Goal: Information Seeking & Learning: Check status

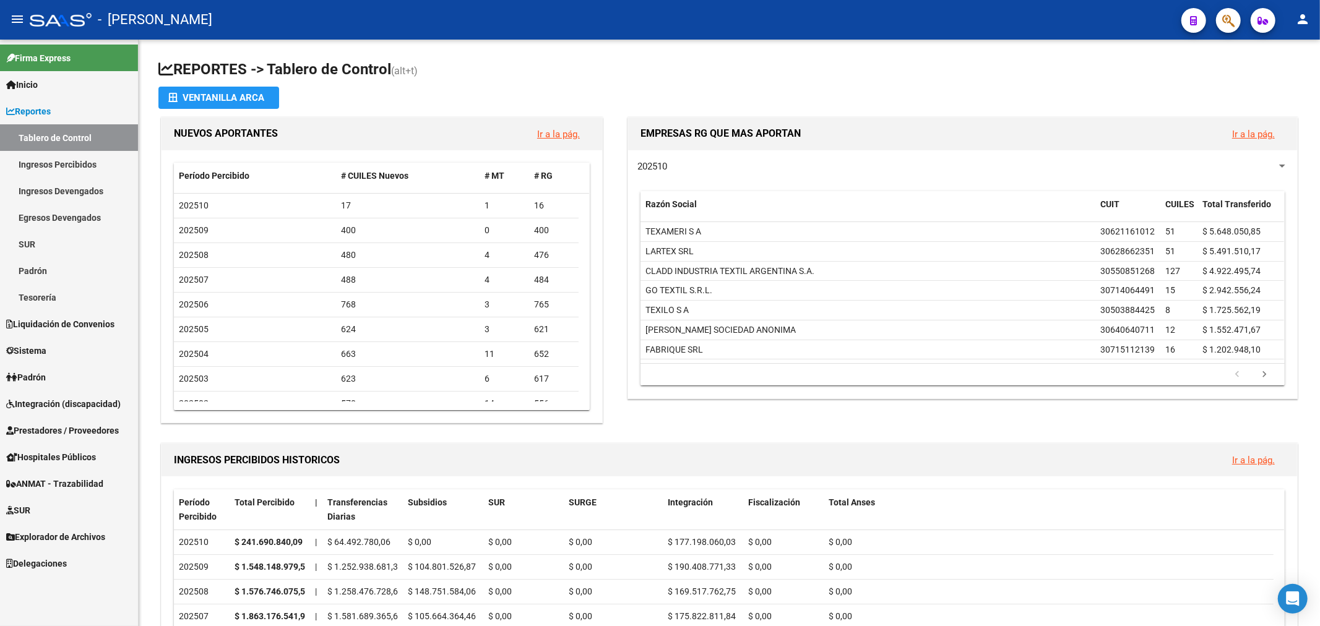
click at [61, 118] on link "Reportes" at bounding box center [69, 111] width 138 height 27
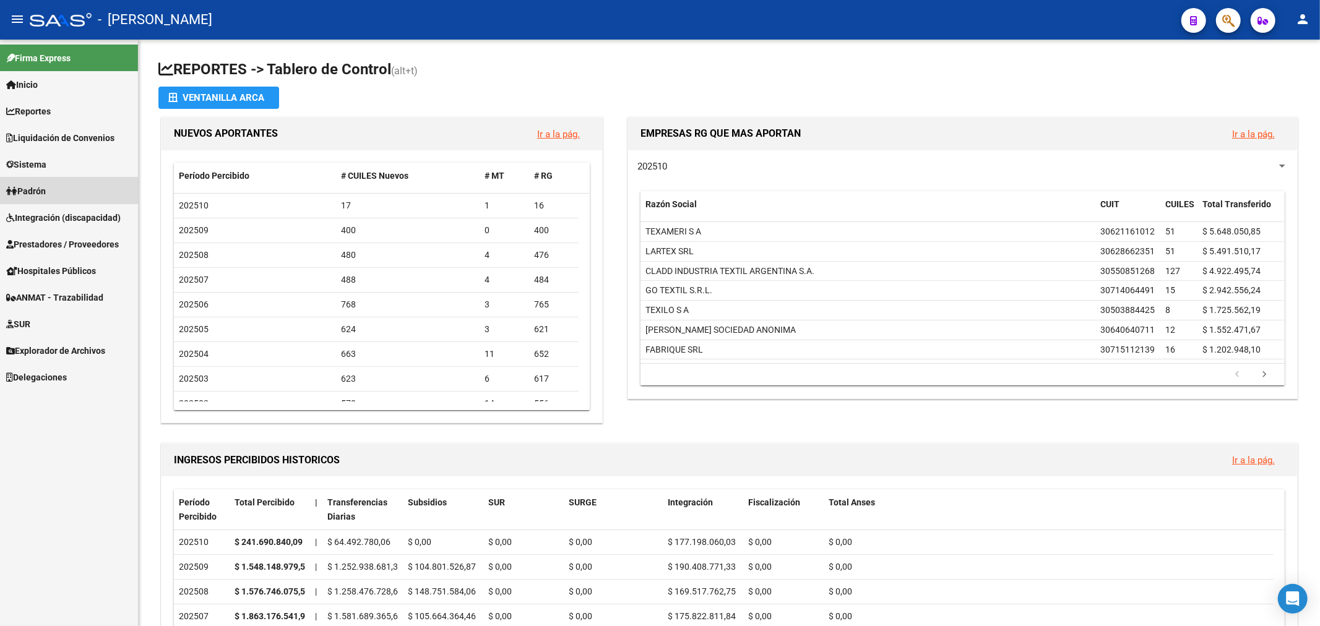
click at [45, 196] on span "Padrón" at bounding box center [26, 191] width 40 height 14
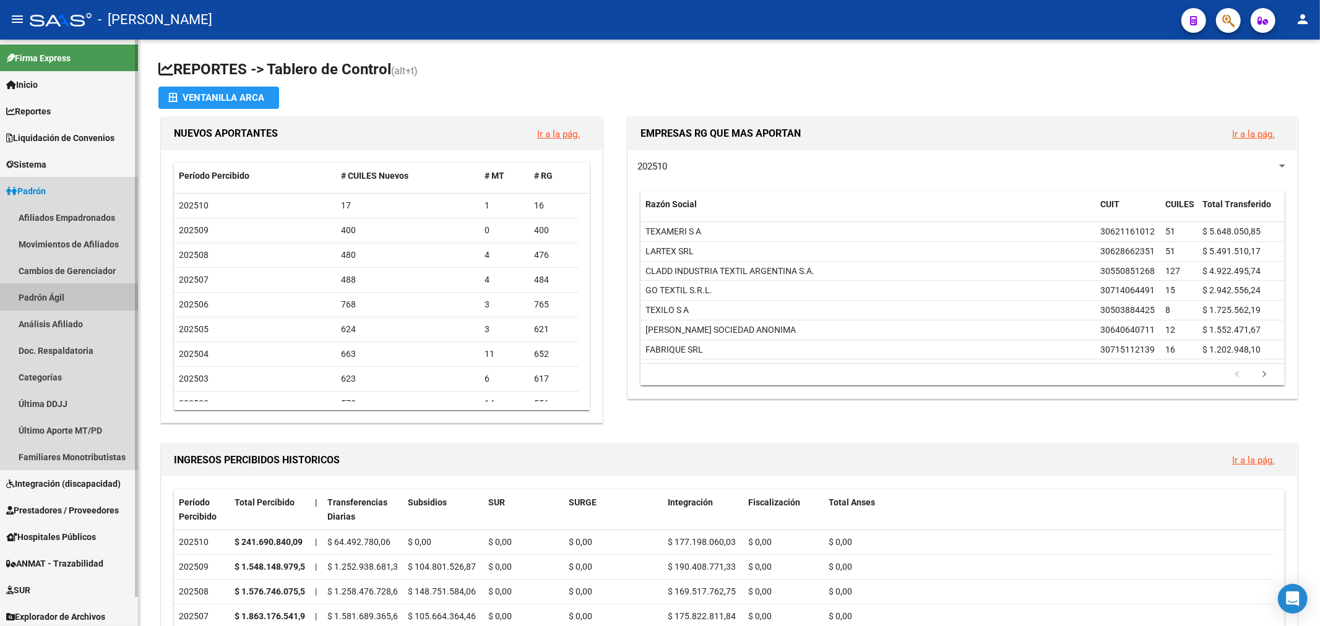
click at [61, 296] on link "Padrón Ágil" at bounding box center [69, 297] width 138 height 27
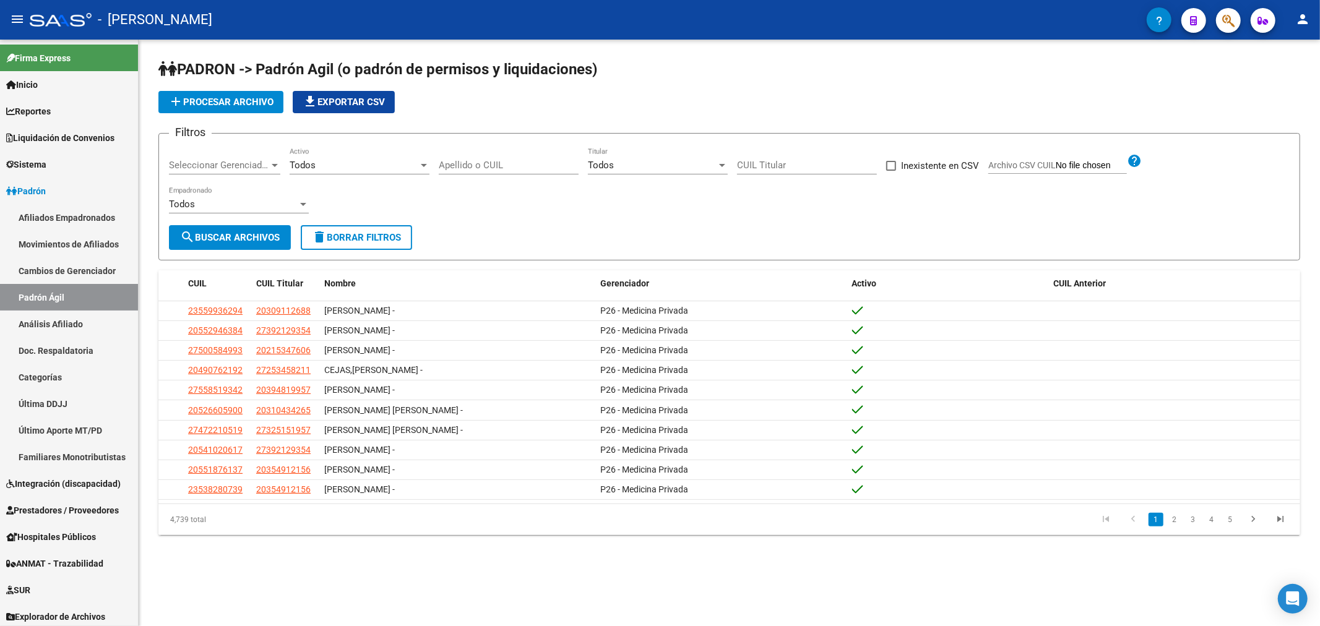
click at [563, 169] on input "Apellido o CUIL" at bounding box center [509, 165] width 140 height 11
paste input "93991835"
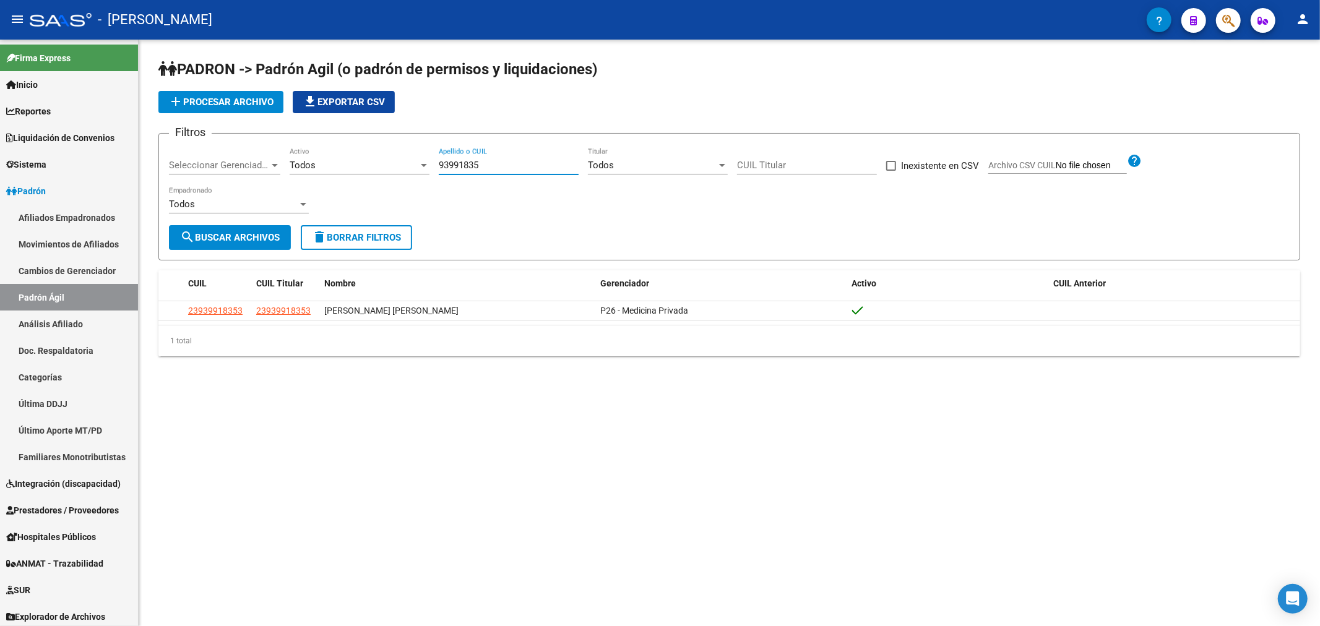
type input "93991835"
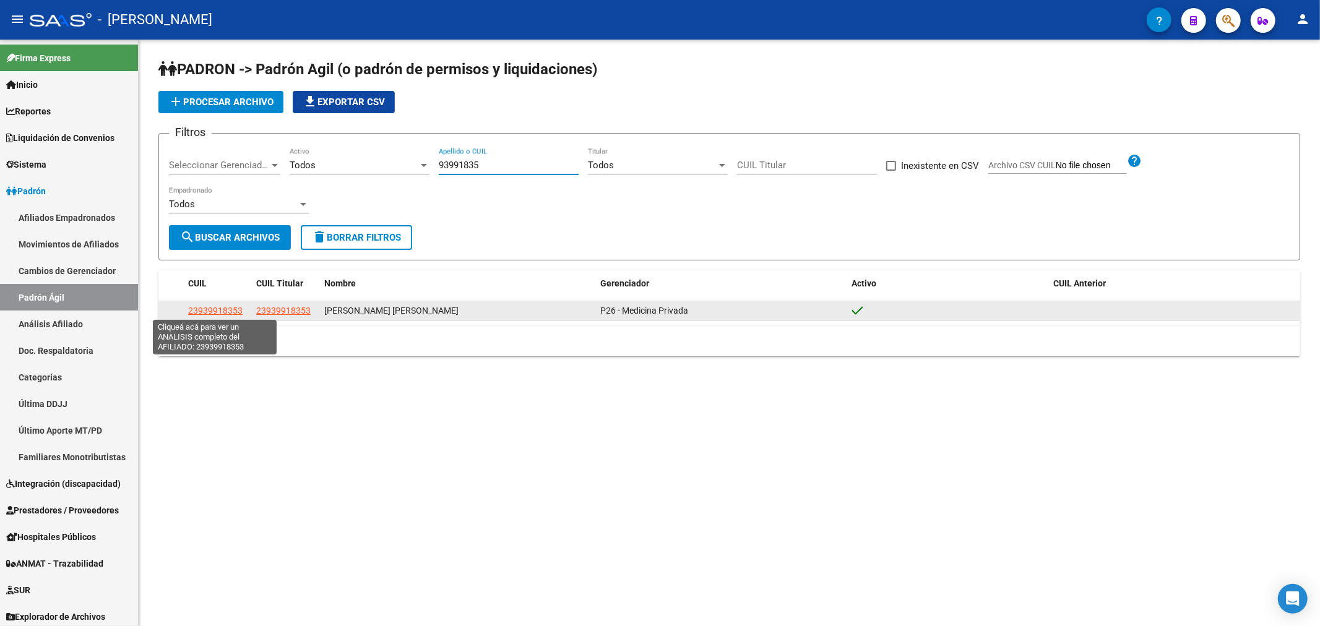
click at [224, 311] on span "23939918353" at bounding box center [215, 311] width 54 height 10
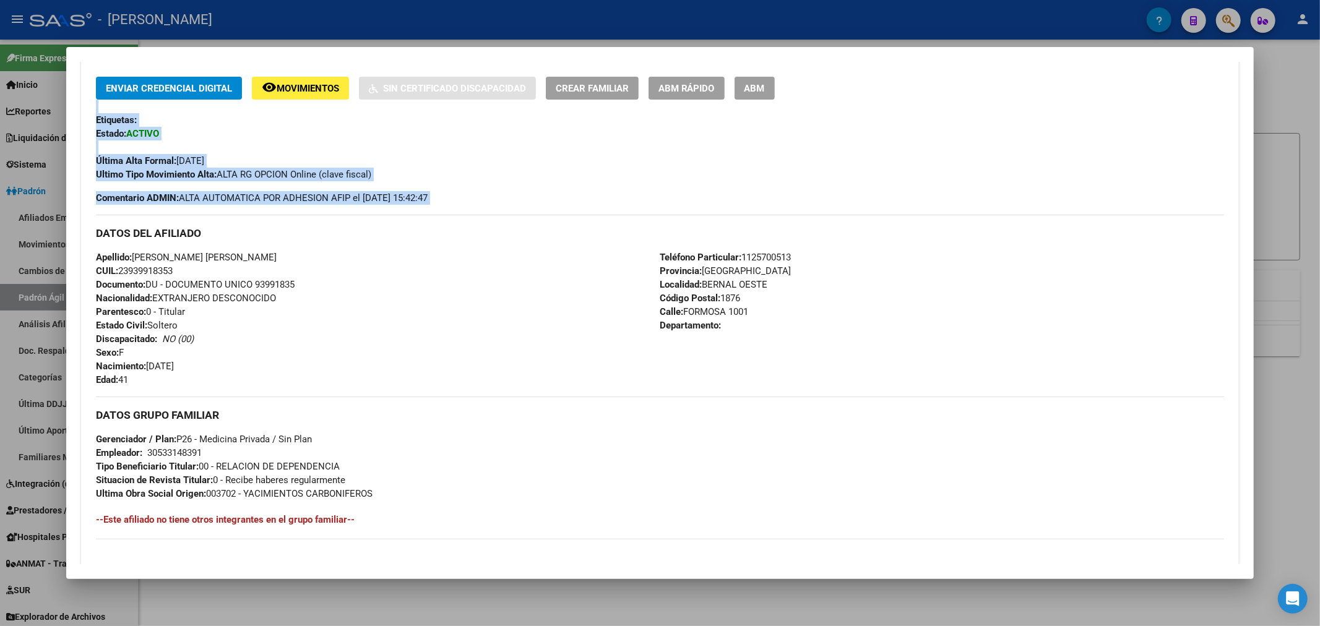
scroll to position [554, 0]
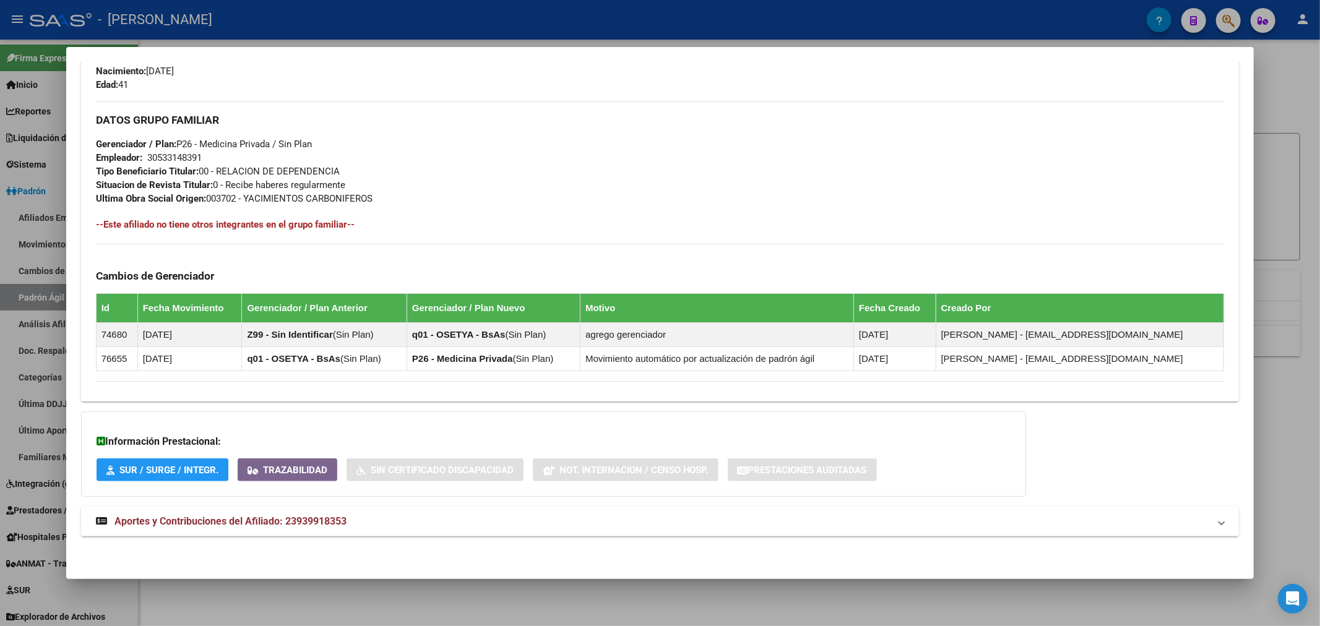
drag, startPoint x: 95, startPoint y: 421, endPoint x: 448, endPoint y: 183, distance: 426.1
click at [448, 183] on div "Enviar Credencial Digital remove_red_eye Movimientos Sin Certificado Discapacid…" at bounding box center [660, 87] width 1158 height 610
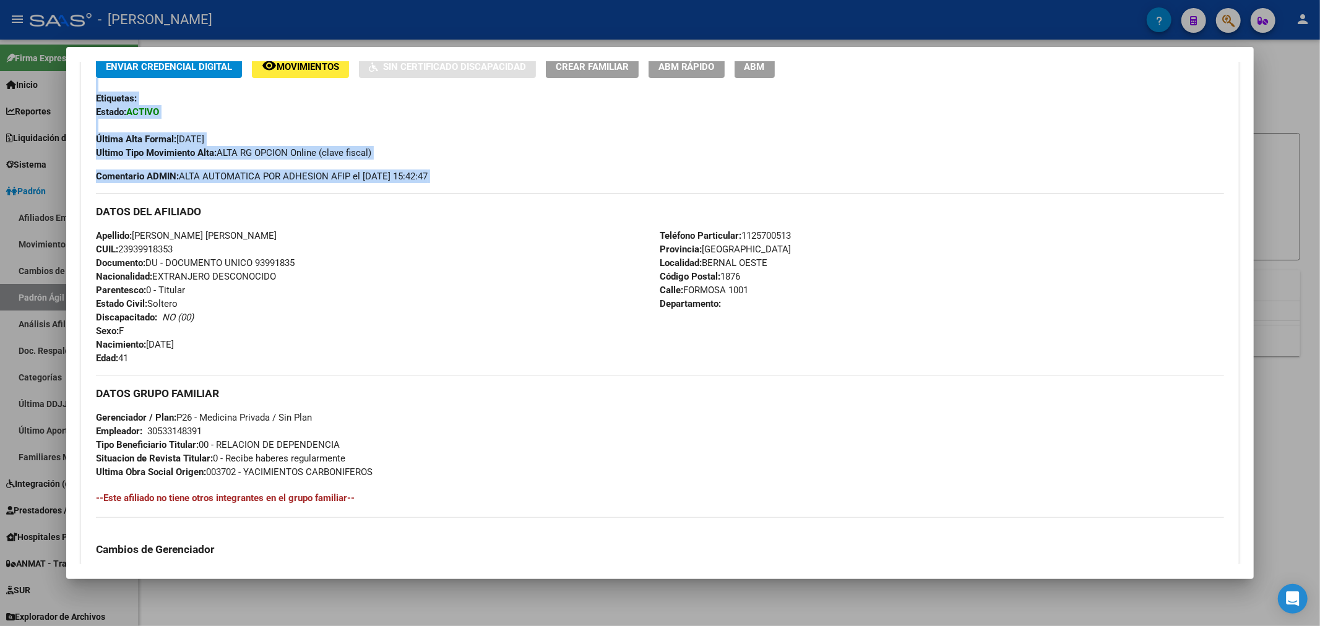
scroll to position [210, 0]
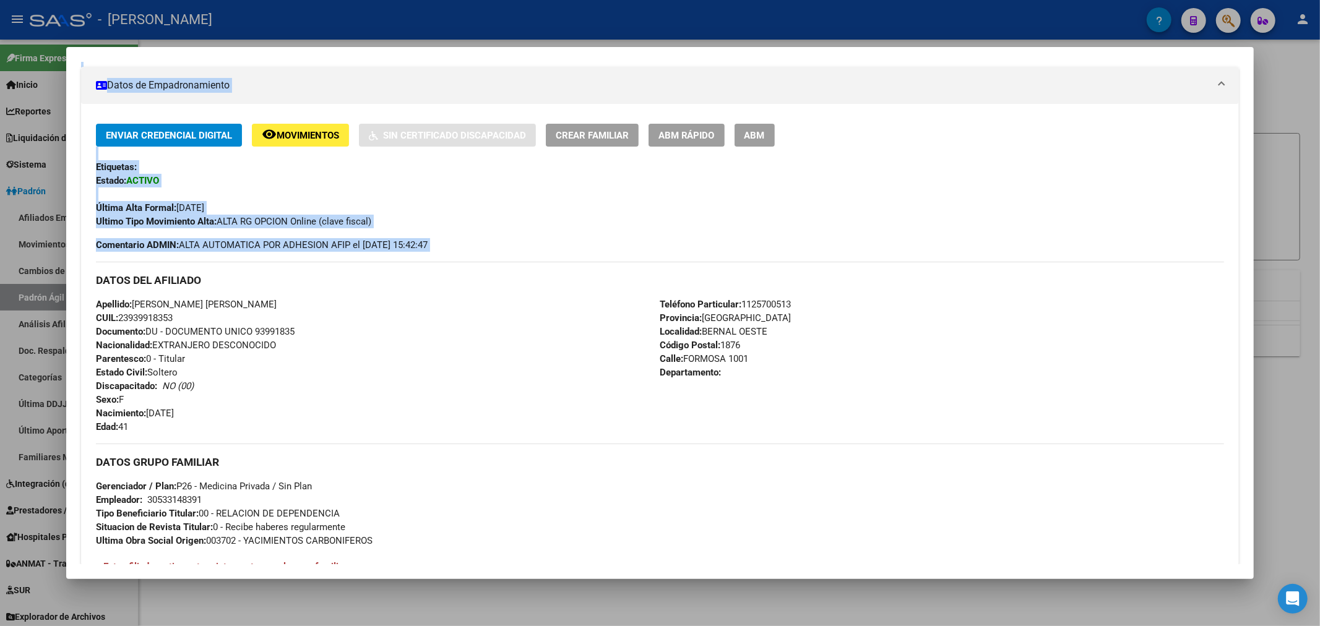
copy div "DATOS DEL AFILIADO Apellido: CAMPUZANO FERNANDO JAVIER CUIL: 23939918353 Docume…"
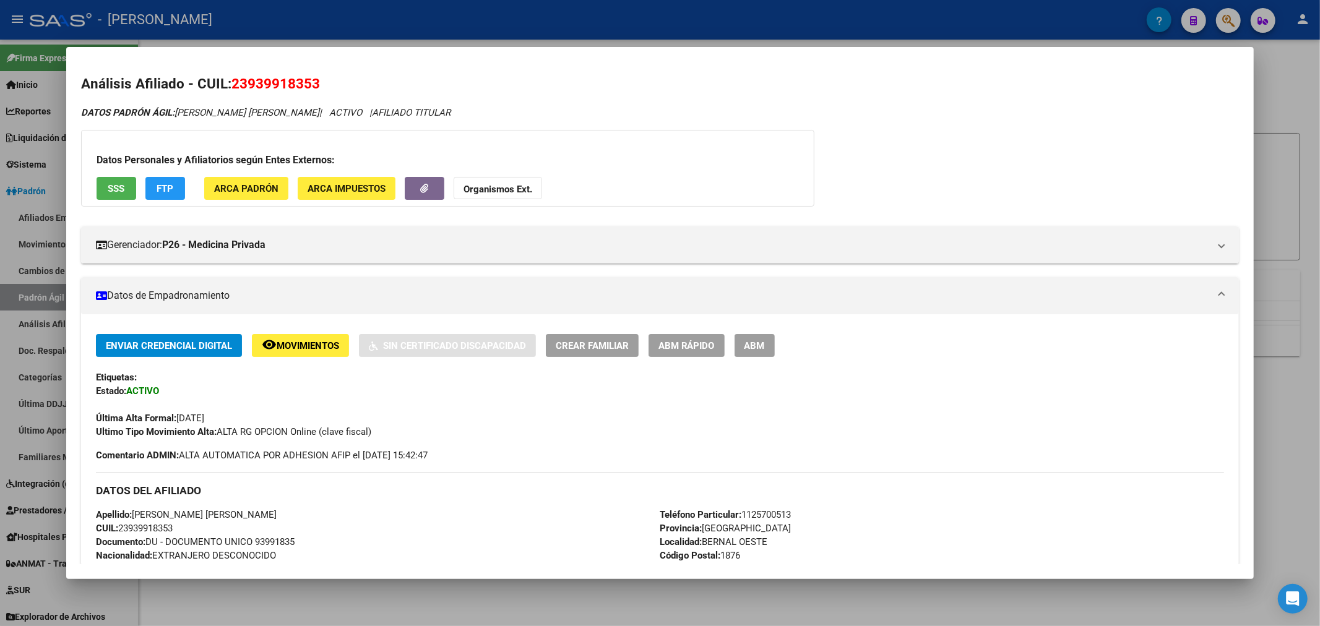
click at [508, 35] on div at bounding box center [660, 313] width 1320 height 626
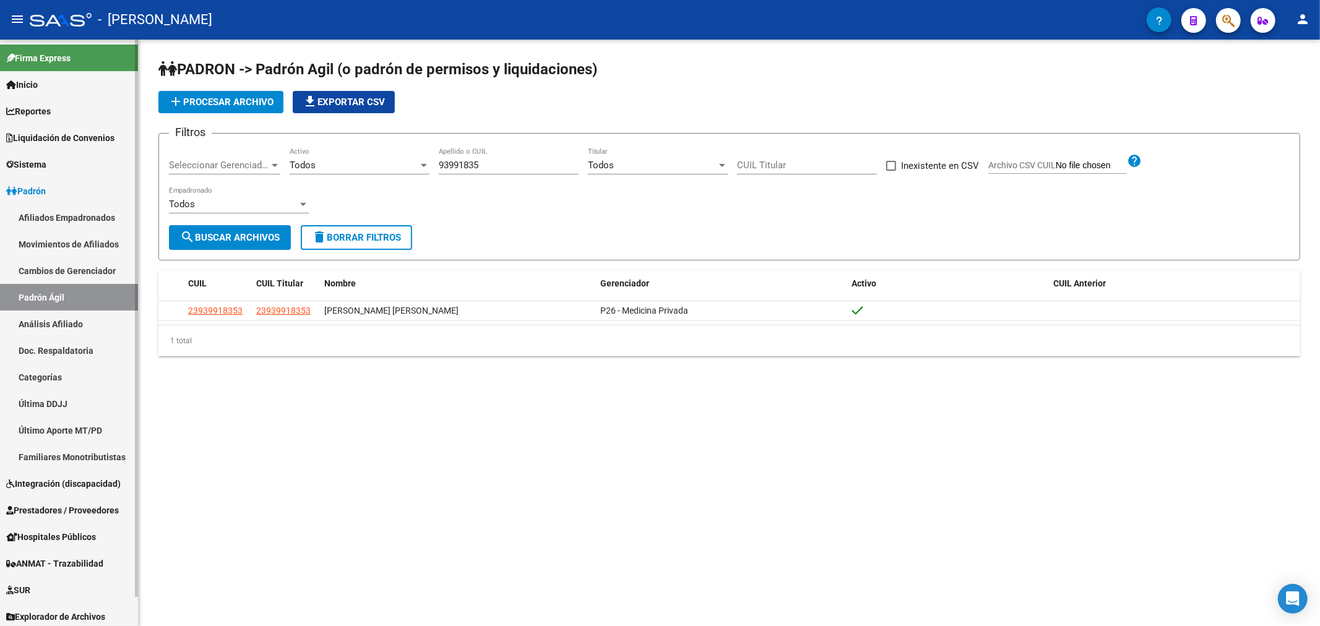
scroll to position [30, 0]
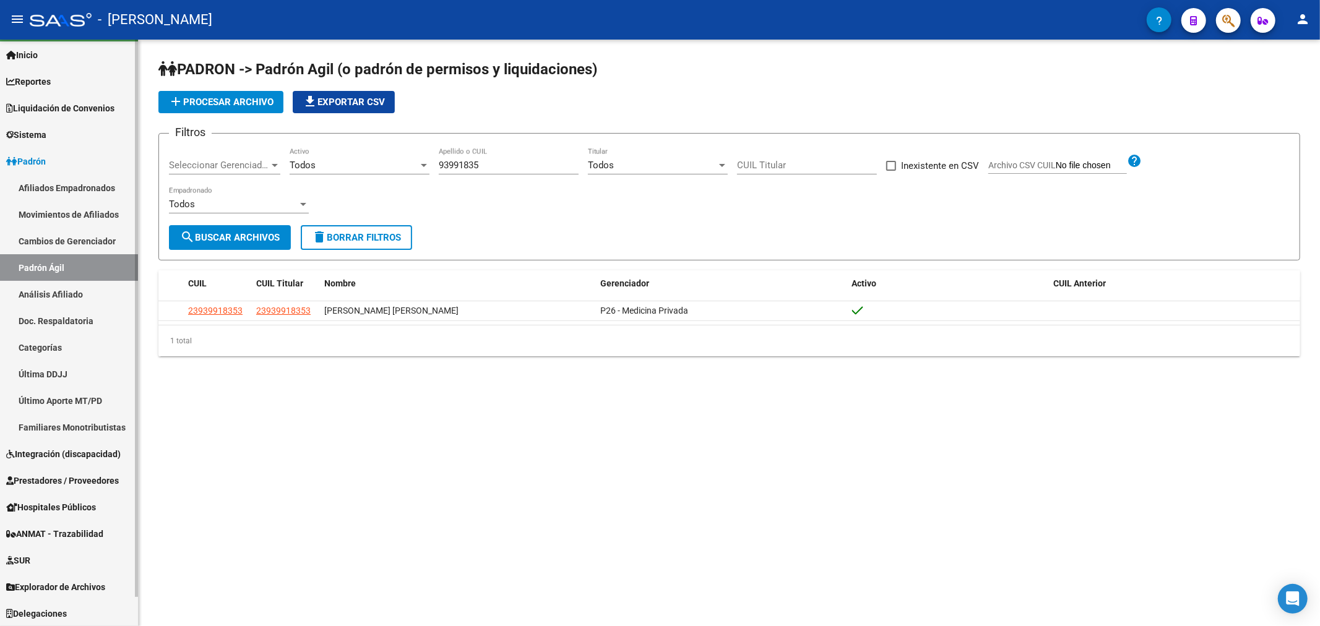
click at [67, 586] on span "Explorador de Archivos" at bounding box center [55, 587] width 99 height 14
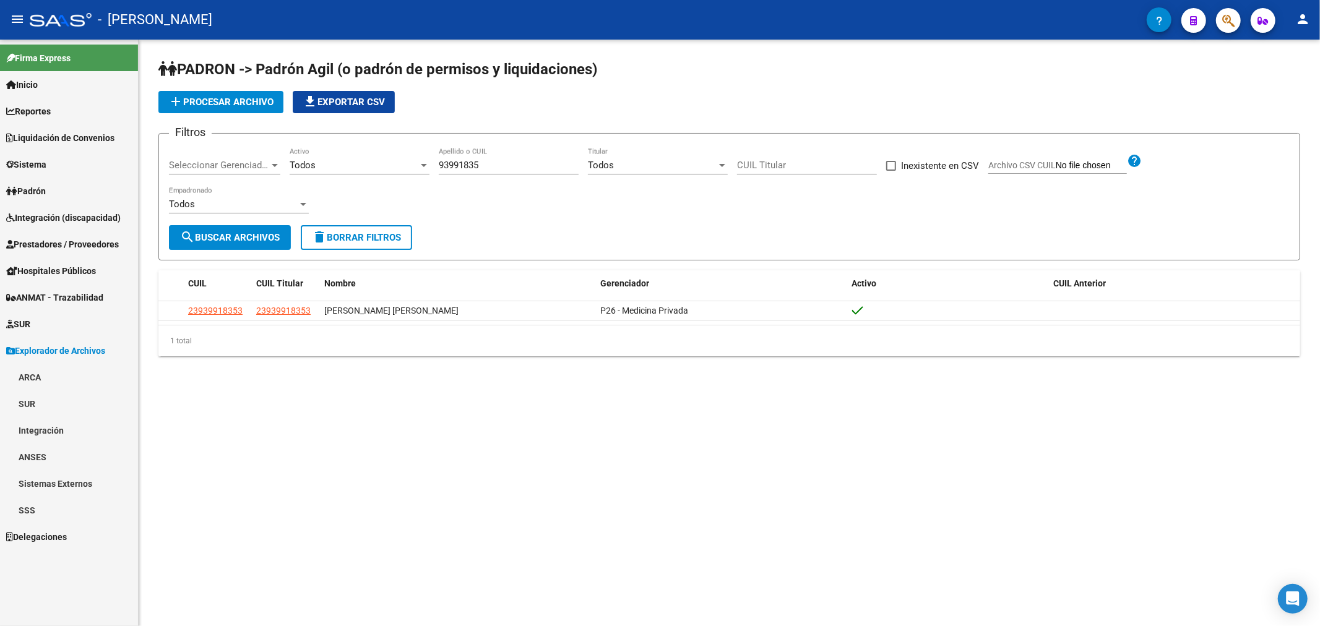
scroll to position [0, 0]
click at [47, 390] on link "ARCA" at bounding box center [69, 377] width 138 height 27
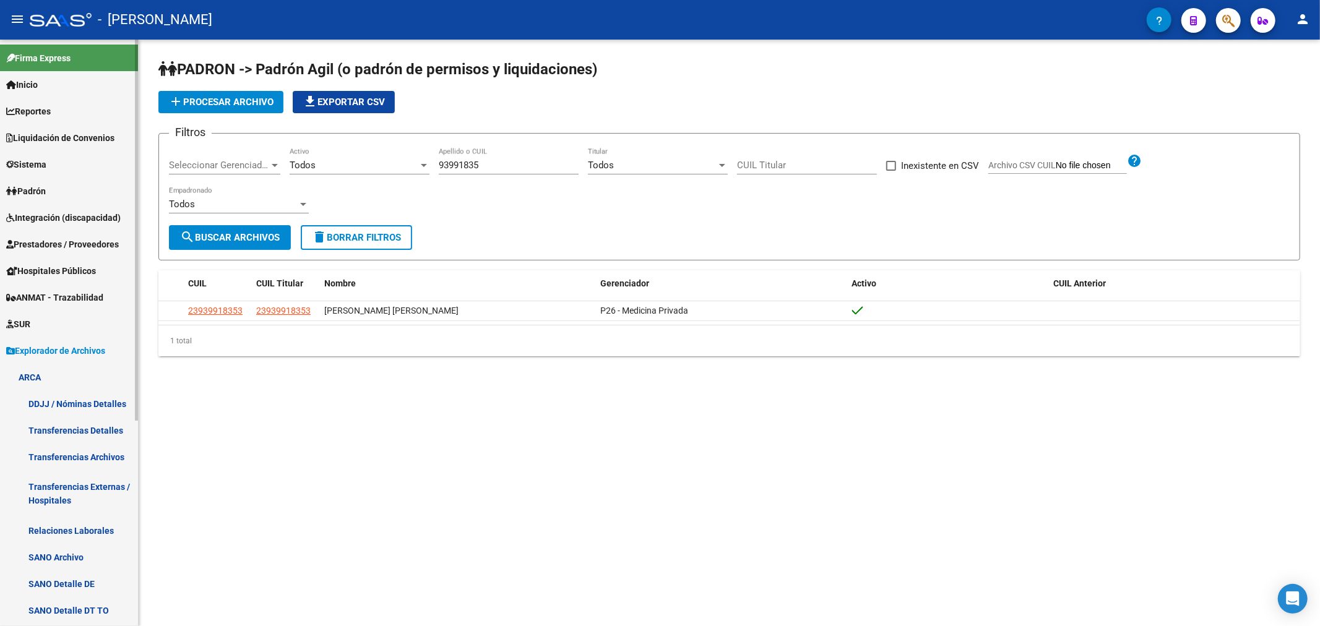
click at [103, 440] on link "Transferencias Detalles" at bounding box center [69, 430] width 138 height 27
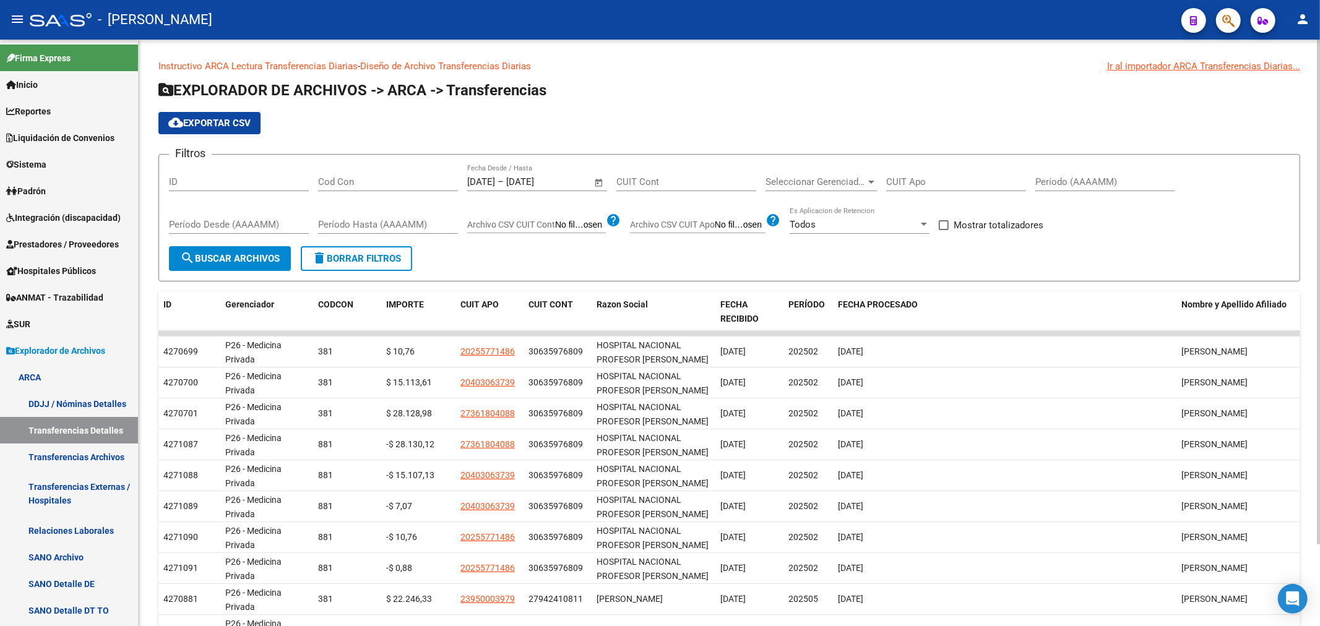
click at [594, 184] on span "Open calendar" at bounding box center [599, 183] width 30 height 30
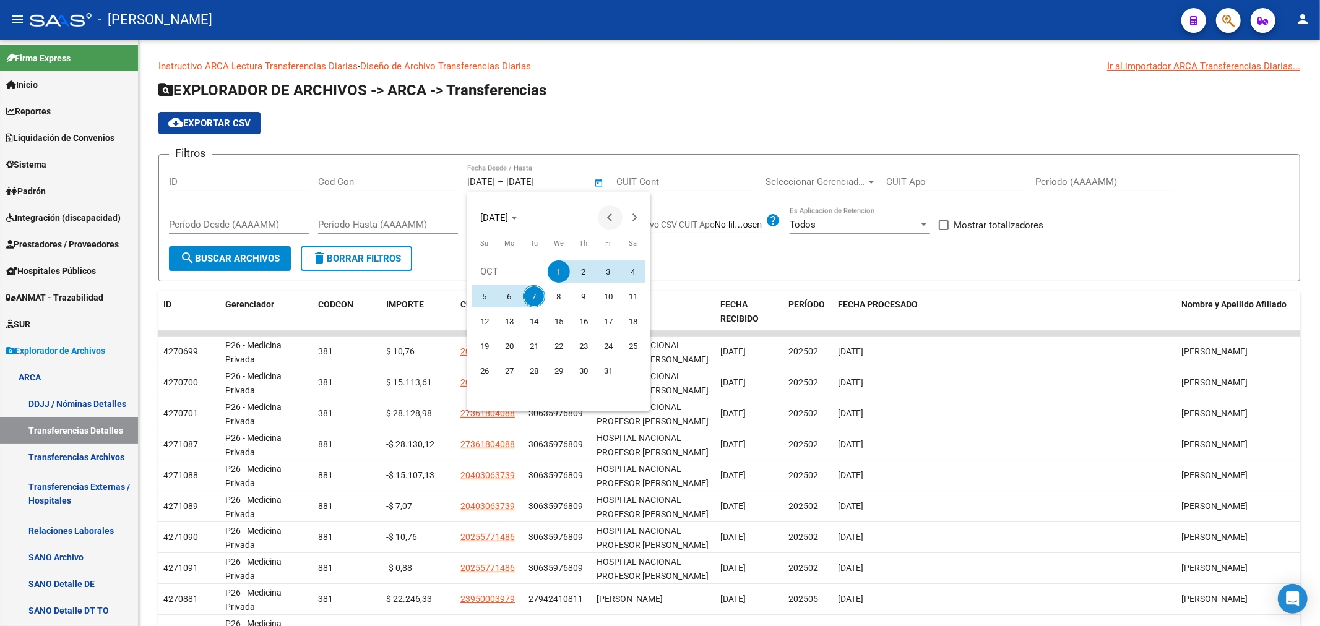
click at [613, 217] on button "Previous month" at bounding box center [610, 217] width 25 height 25
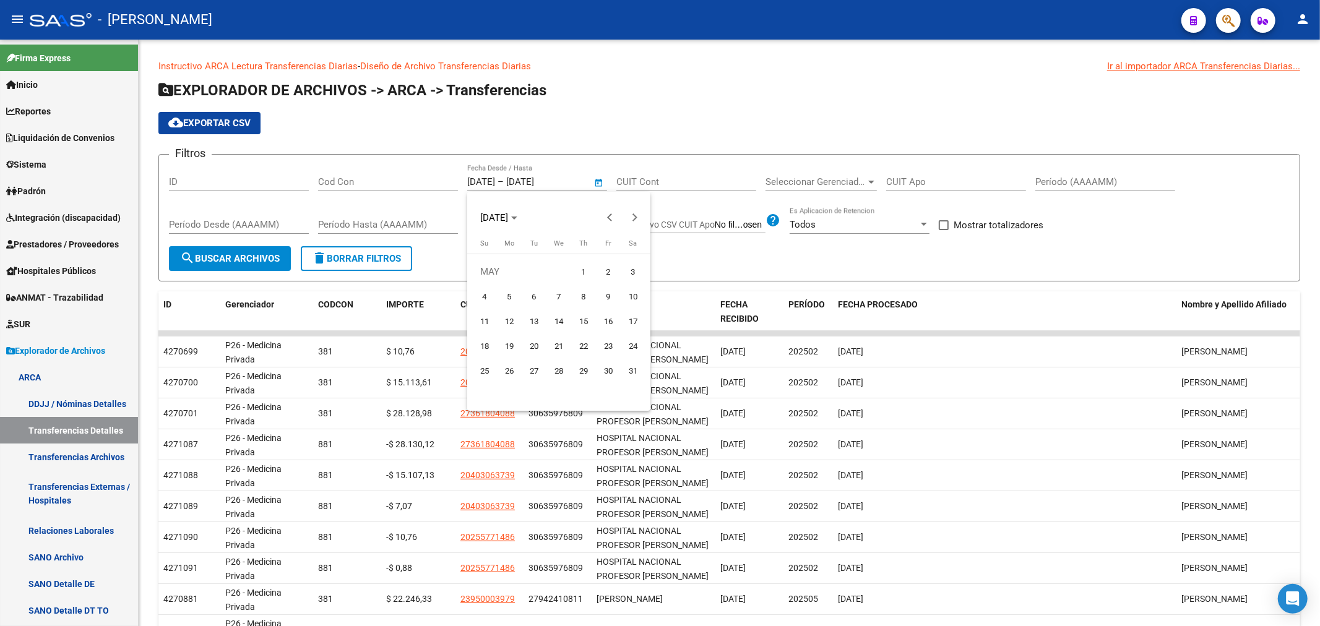
click at [572, 272] on span "1" at bounding box center [583, 272] width 22 height 22
type input "01/05/2025"
click at [631, 219] on button "Next month" at bounding box center [634, 217] width 25 height 25
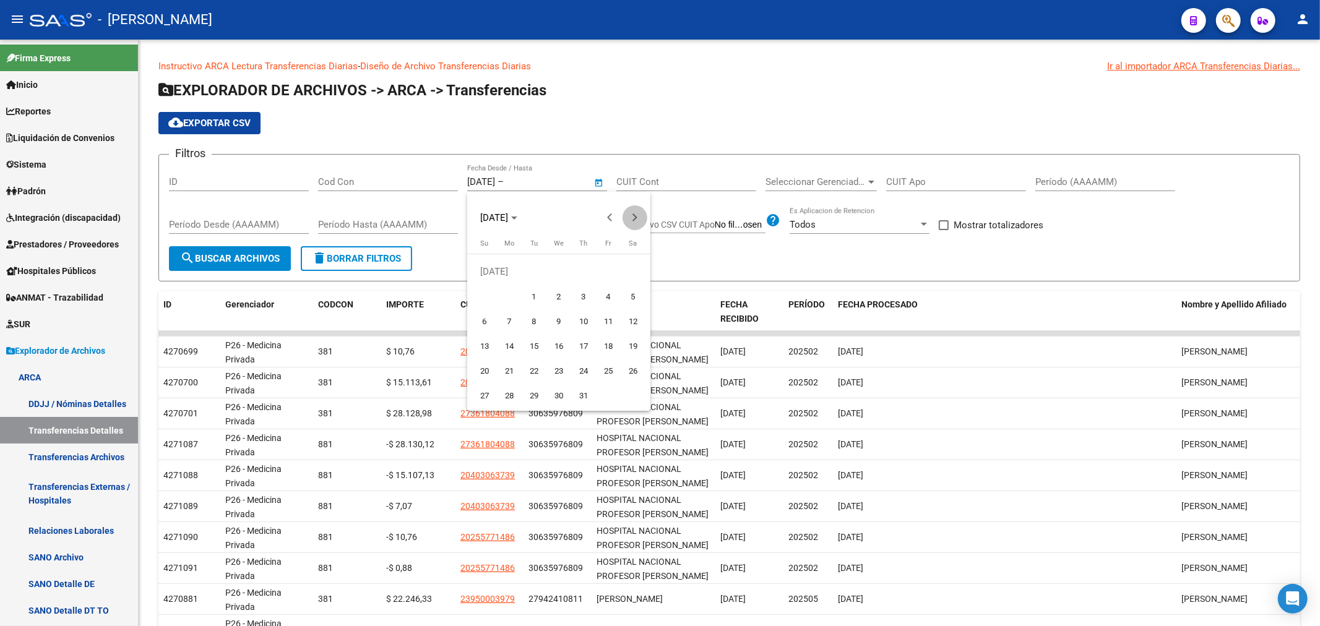
click at [631, 219] on button "Next month" at bounding box center [634, 217] width 25 height 25
click at [613, 218] on button "Previous month" at bounding box center [610, 217] width 25 height 25
click at [530, 298] on span "7" at bounding box center [534, 296] width 22 height 22
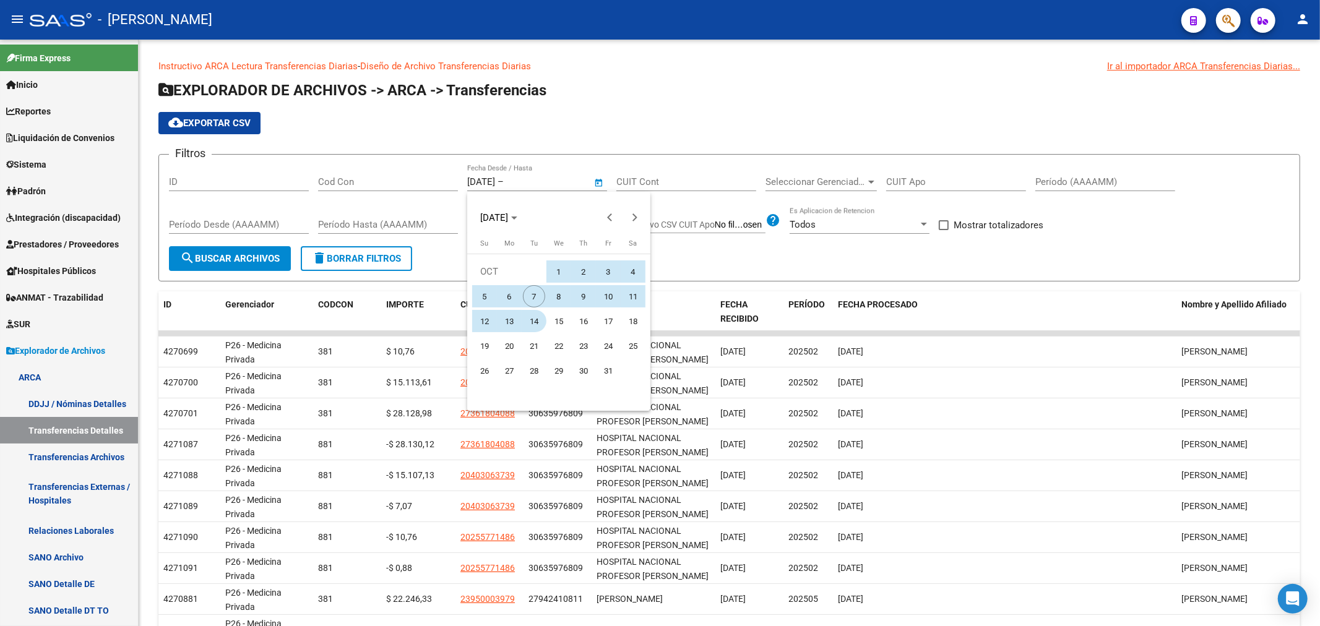
type input "07/10/2025"
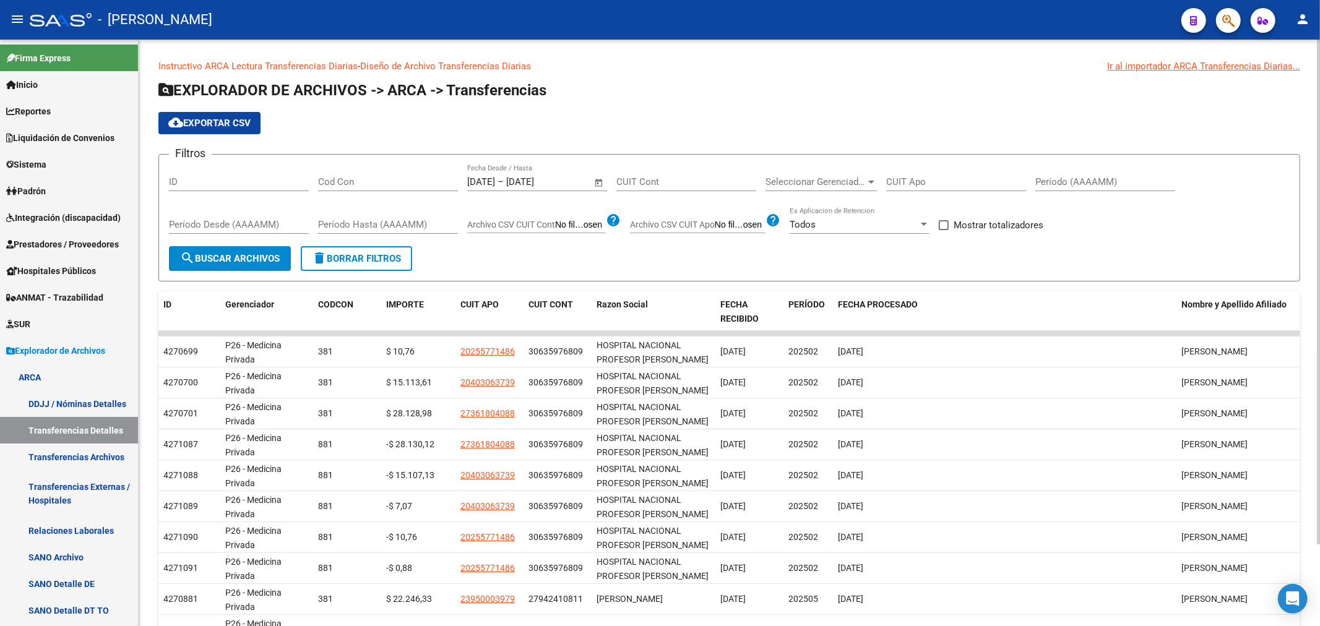
click at [652, 187] on input "CUIT Cont" at bounding box center [686, 181] width 140 height 11
paste input "23-93991835-3"
type input "23-93991835-3"
click at [262, 265] on button "search Buscar Archivos" at bounding box center [230, 258] width 122 height 25
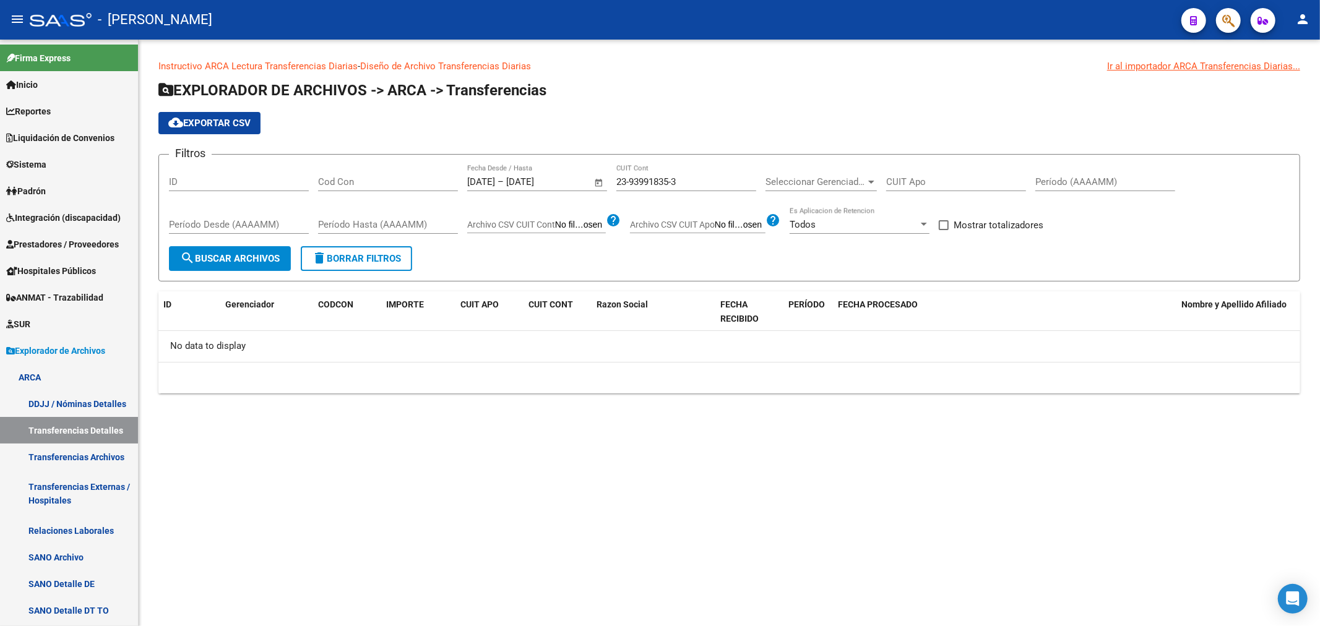
click at [699, 189] on div "23-93991835-3 CUIT Cont" at bounding box center [686, 178] width 140 height 27
drag, startPoint x: 697, startPoint y: 186, endPoint x: 561, endPoint y: 186, distance: 136.7
click at [561, 186] on div "Filtros ID Cod Con 01/05/2025 01/05/2025 – 07/10/2025 Fecha fin Fecha Desde / H…" at bounding box center [729, 206] width 1121 height 82
paste input "23-93991835-3"
type input "23-93991835-3"
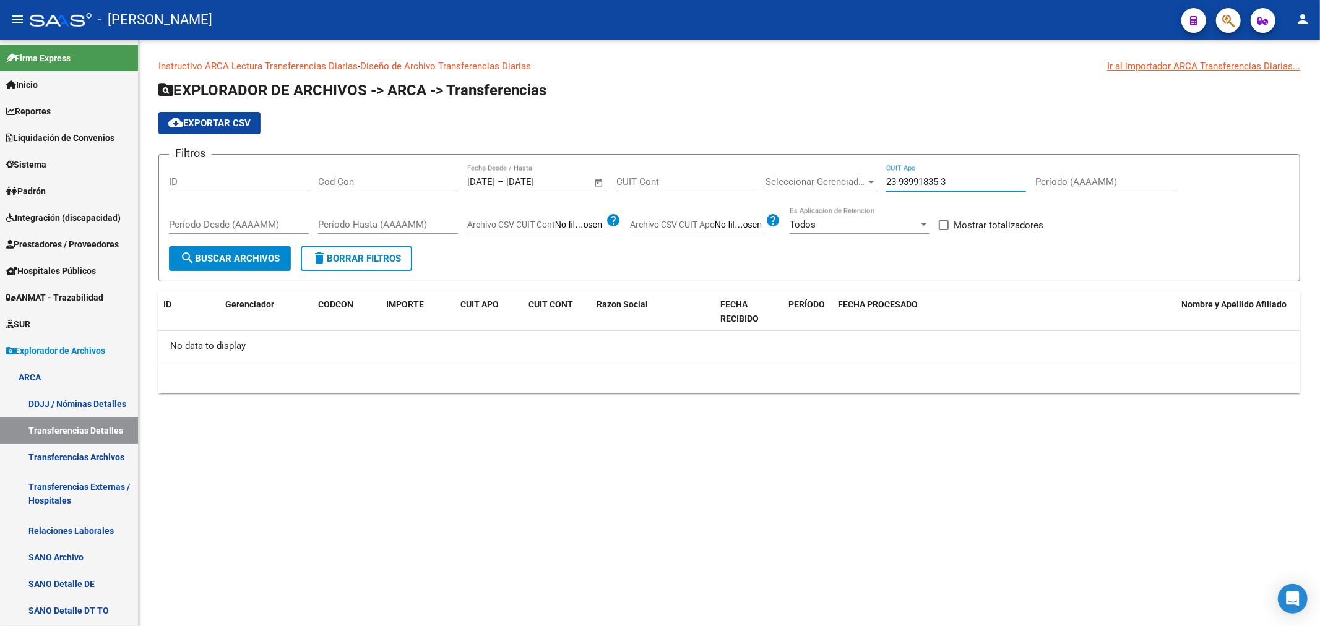
click at [248, 256] on span "search Buscar Archivos" at bounding box center [230, 258] width 100 height 11
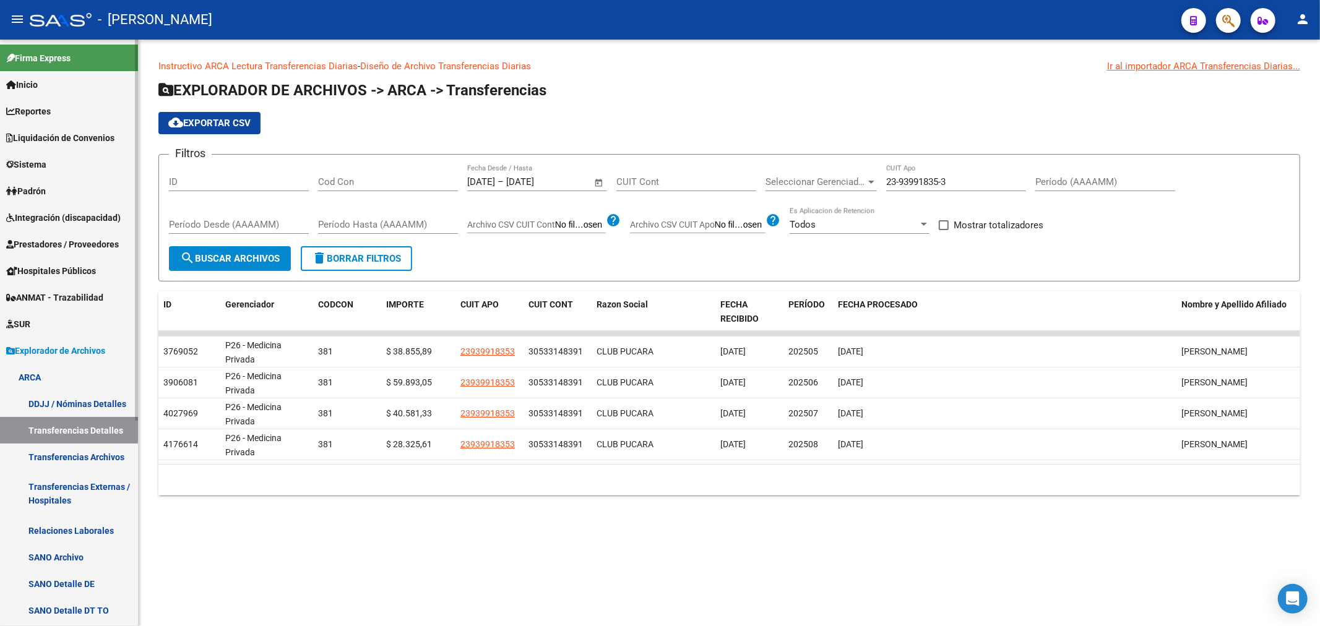
click at [54, 180] on link "Padrón" at bounding box center [69, 191] width 138 height 27
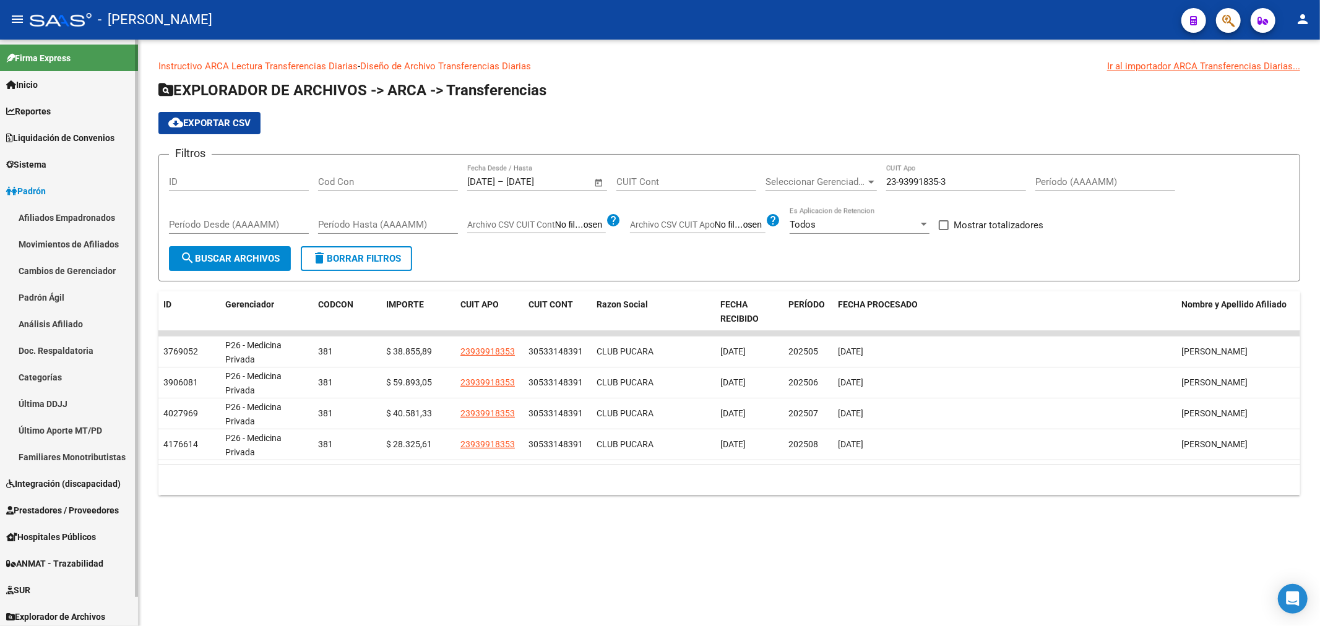
click at [69, 297] on link "Padrón Ágil" at bounding box center [69, 297] width 138 height 27
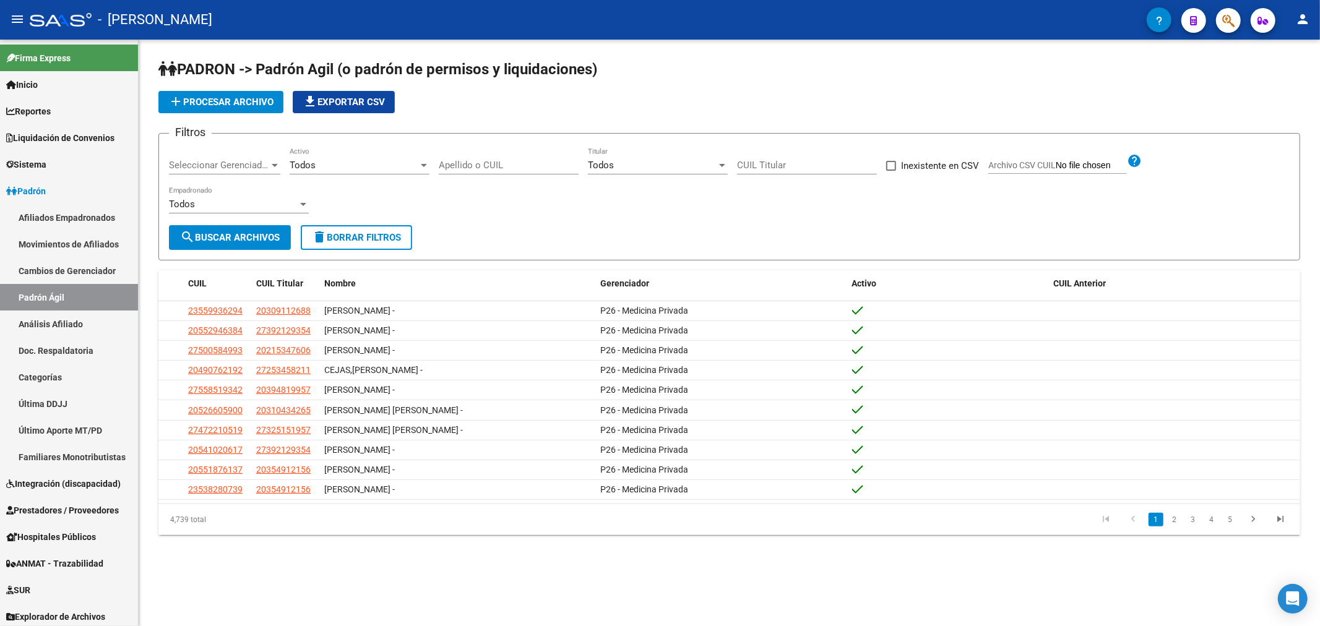
click at [493, 174] on div "Apellido o CUIL" at bounding box center [509, 161] width 140 height 27
click at [495, 170] on input "Apellido o CUIL" at bounding box center [509, 165] width 140 height 11
paste input "44867115"
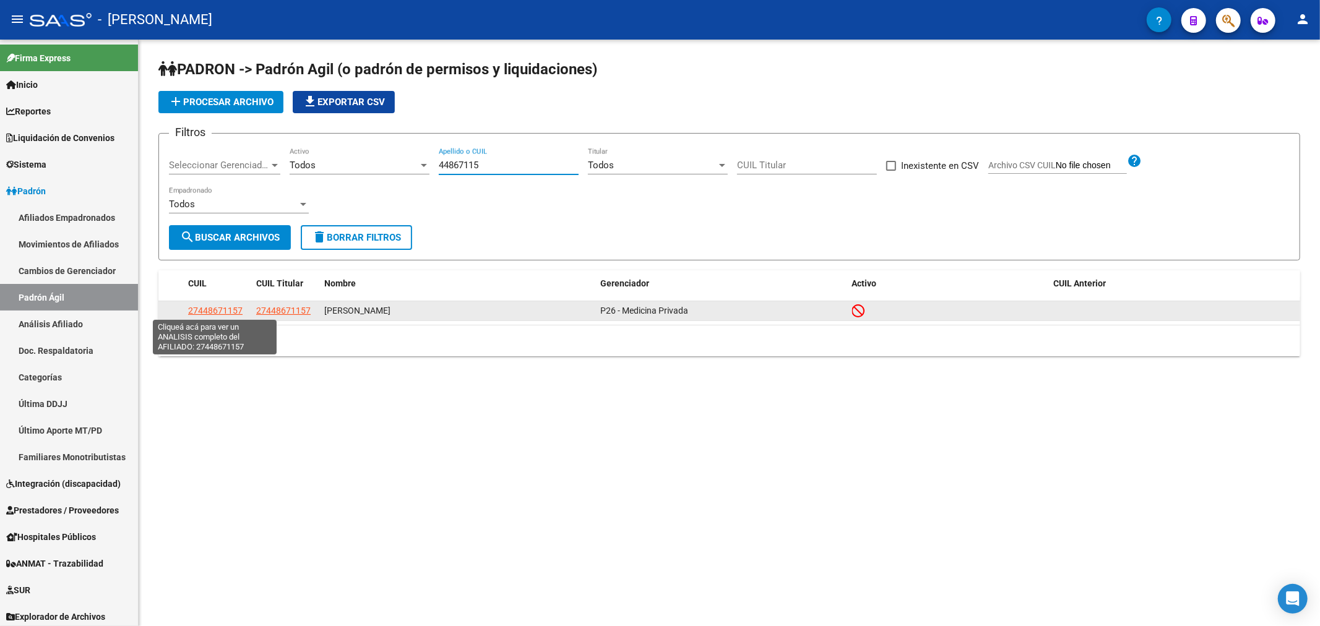
type input "44867115"
click at [222, 313] on span "27448671157" at bounding box center [215, 311] width 54 height 10
type textarea "27448671157"
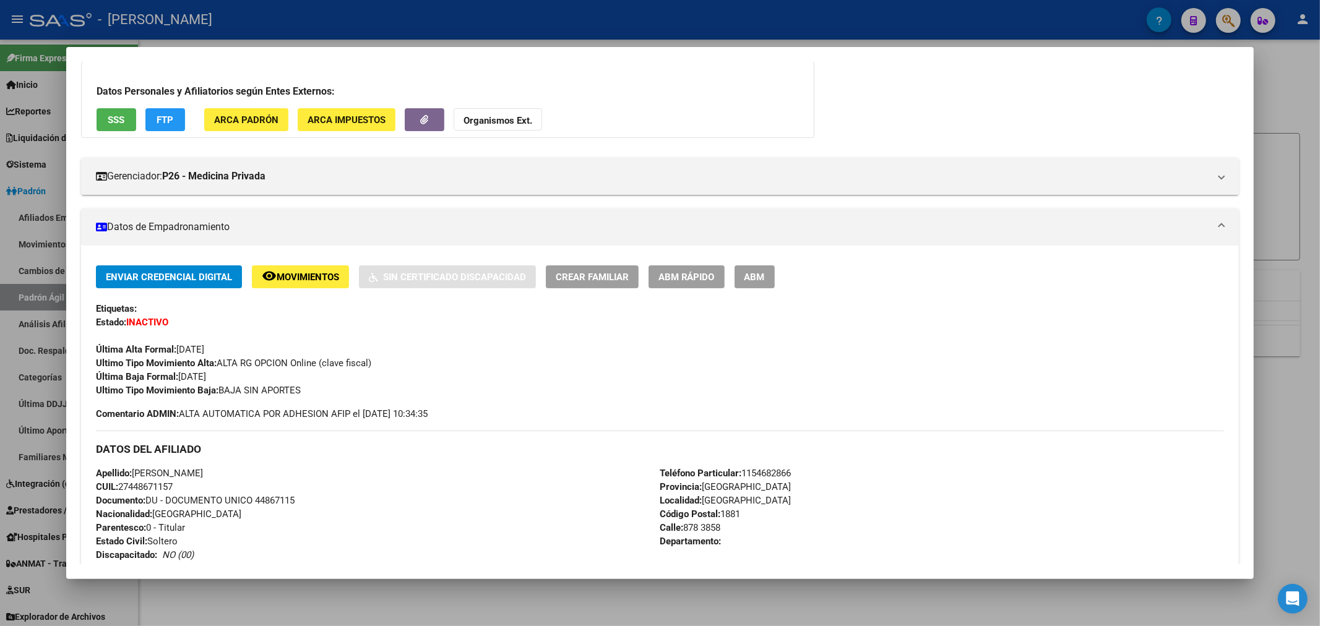
scroll to position [137, 0]
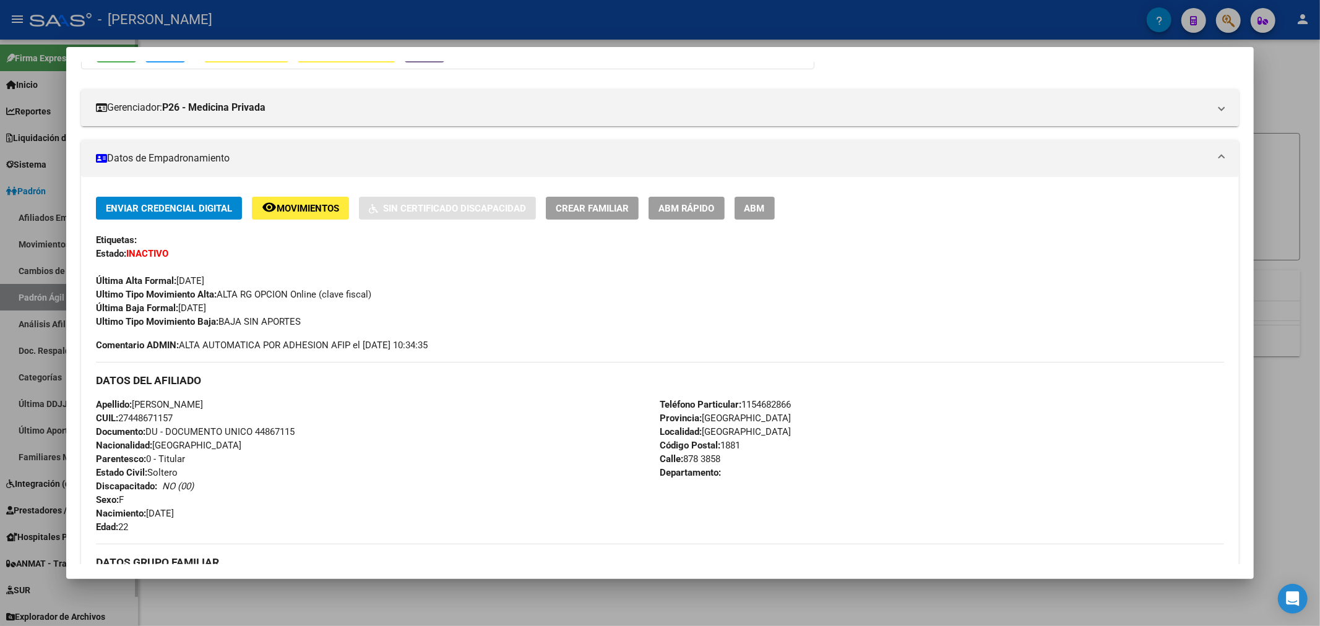
click at [59, 168] on div at bounding box center [660, 313] width 1320 height 626
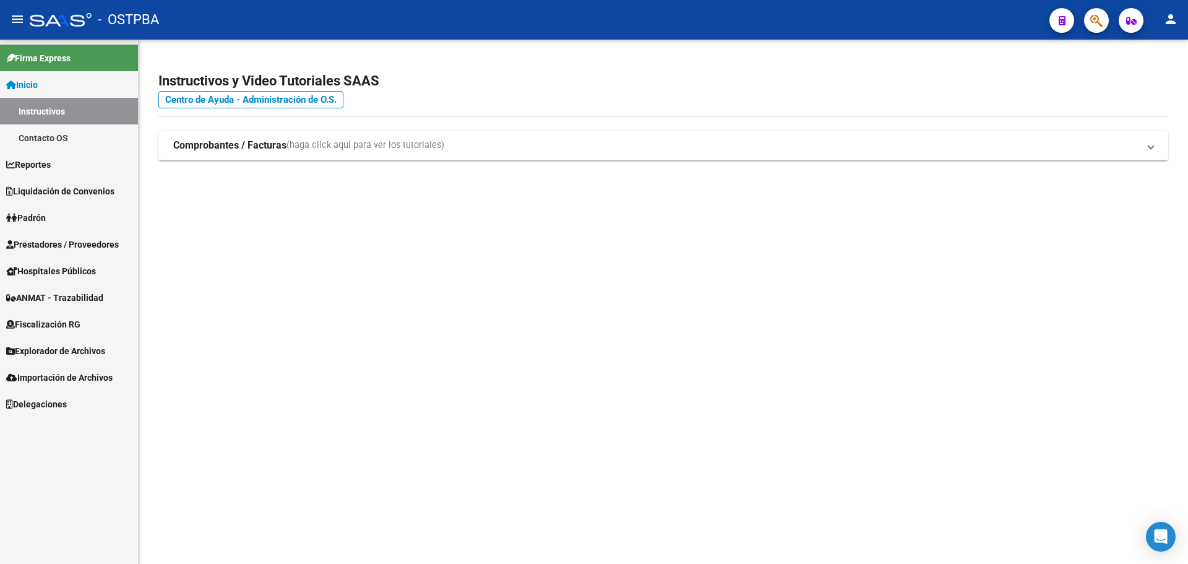
click at [46, 219] on span "Padrón" at bounding box center [26, 218] width 40 height 14
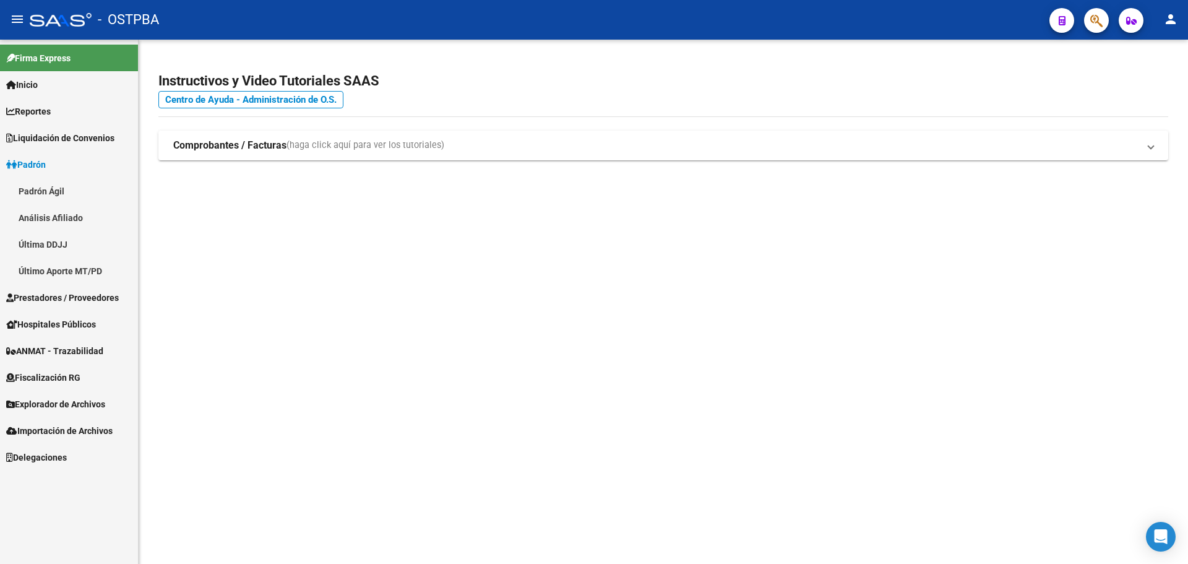
click at [41, 196] on link "Padrón Ágil" at bounding box center [69, 191] width 138 height 27
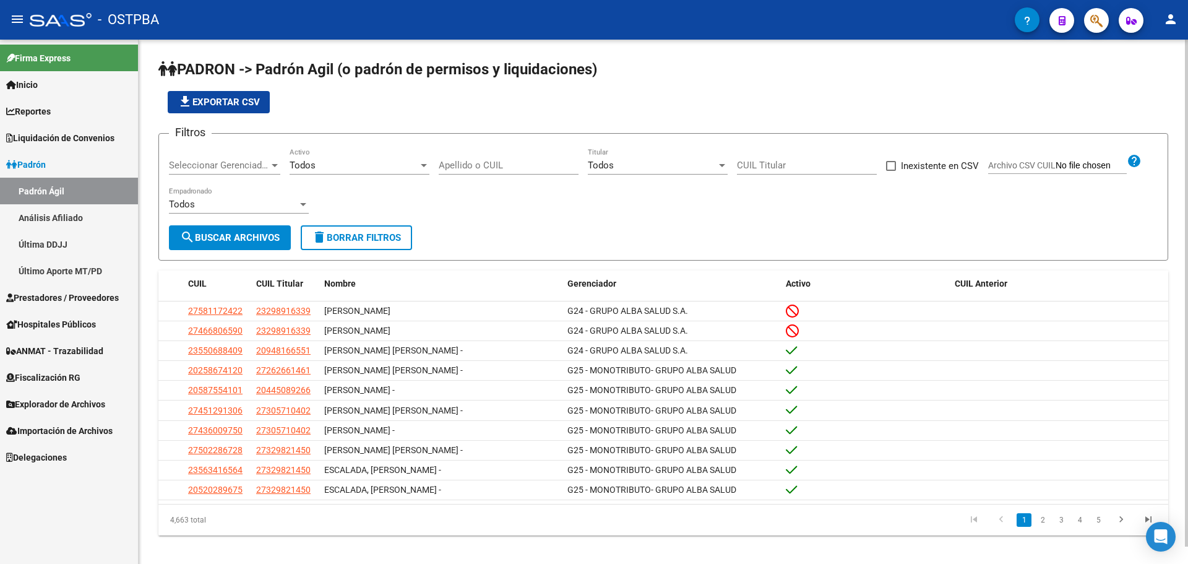
click at [480, 163] on input "Apellido o CUIL" at bounding box center [509, 165] width 140 height 11
paste input "58990968"
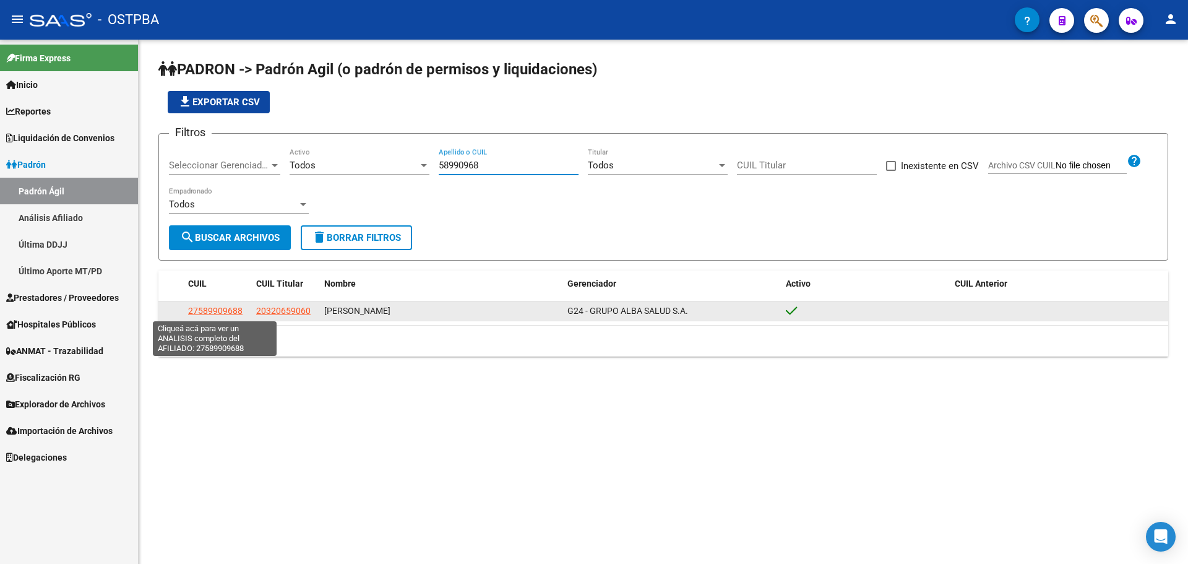
type input "58990968"
click at [215, 309] on span "27589909688" at bounding box center [215, 311] width 54 height 10
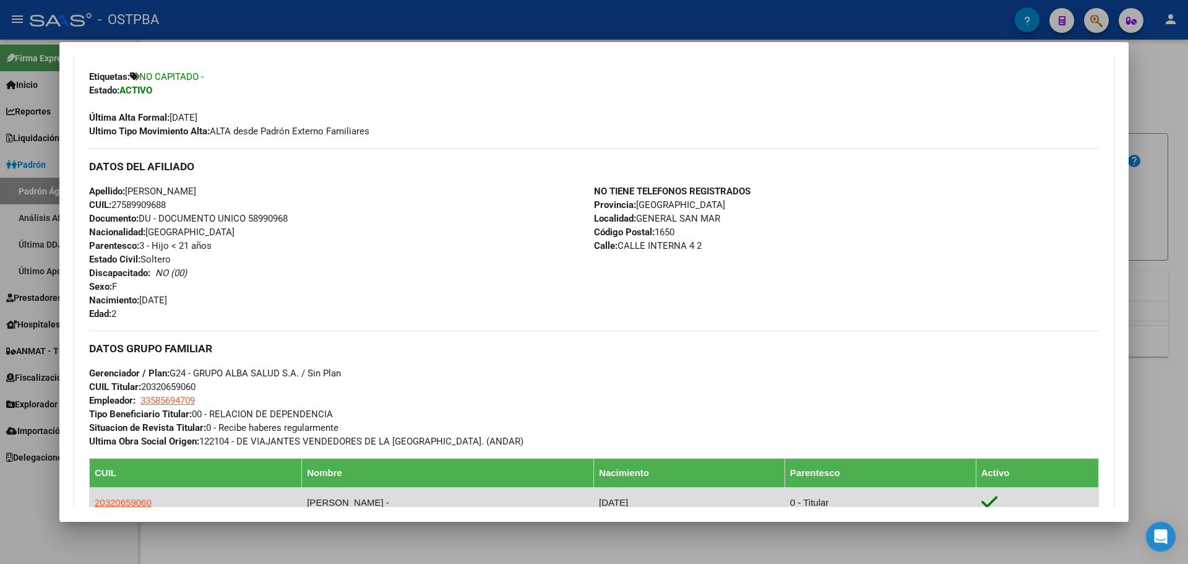
scroll to position [334, 0]
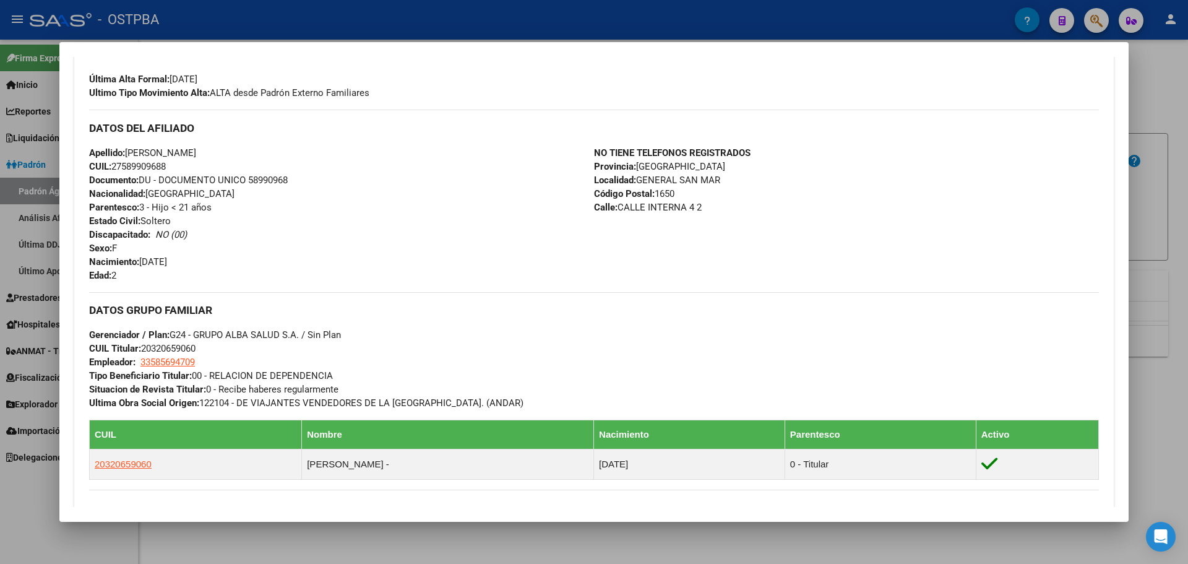
drag, startPoint x: 90, startPoint y: 336, endPoint x: 401, endPoint y: 381, distance: 314.4
click at [401, 381] on div "Enviar Credencial Digital remove_red_eye Movimientos Sin Certificado Discapacid…" at bounding box center [594, 242] width 1010 height 494
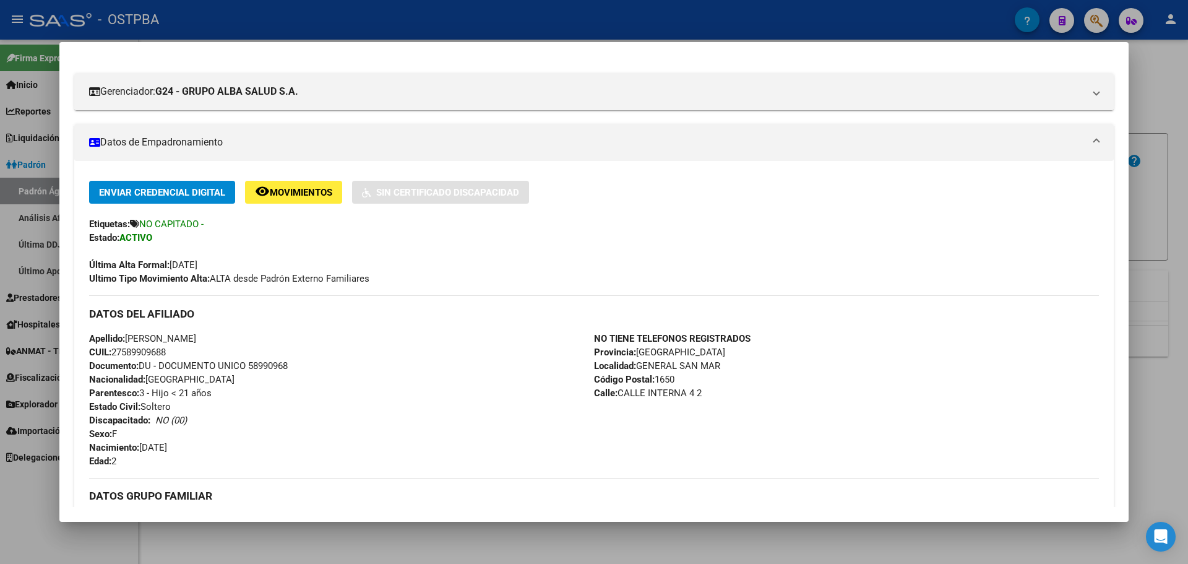
scroll to position [87, 0]
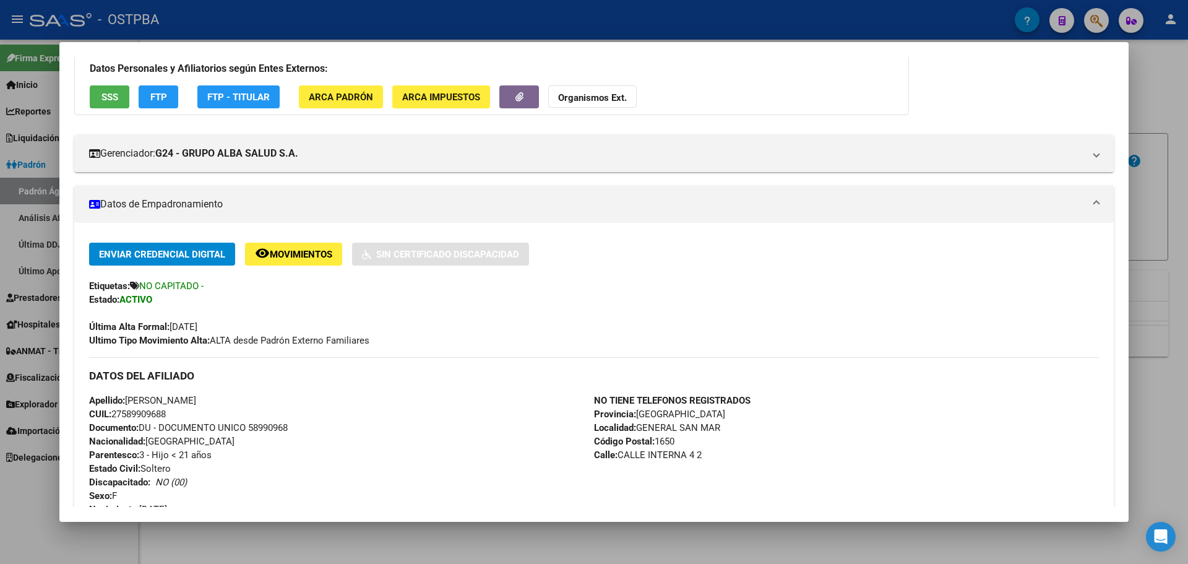
copy div "DATOS DEL AFILIADO Apellido: [PERSON_NAME] CUIL: 27589909688 Documento: DU - DO…"
click at [33, 153] on div at bounding box center [594, 282] width 1188 height 564
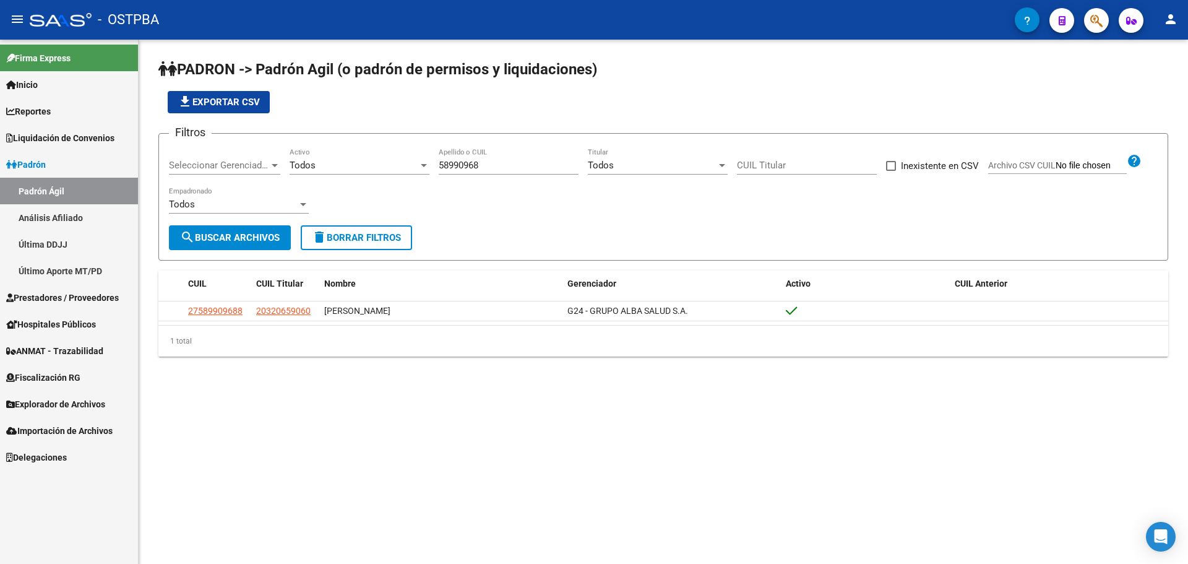
click at [463, 163] on input "58990968" at bounding box center [509, 165] width 140 height 11
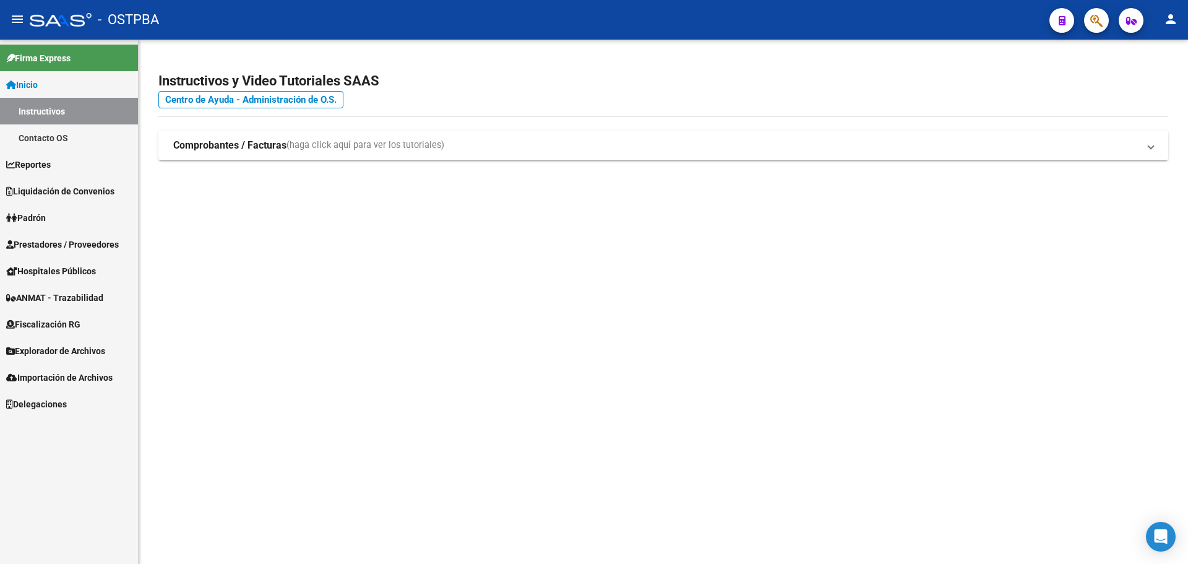
click at [91, 230] on link "Padrón" at bounding box center [69, 217] width 138 height 27
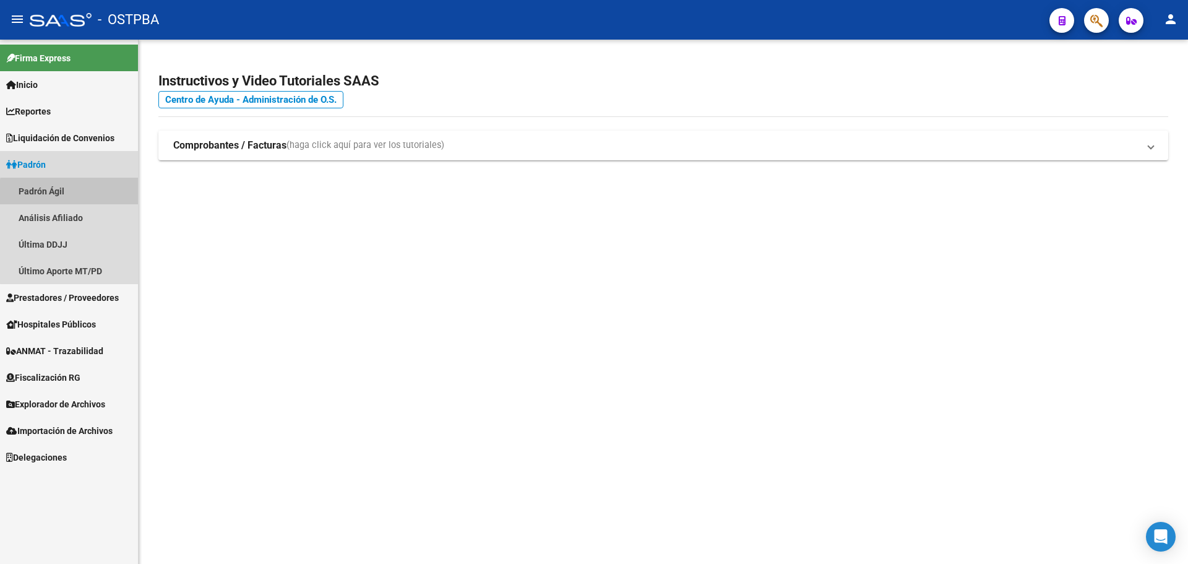
click at [88, 200] on link "Padrón Ágil" at bounding box center [69, 191] width 138 height 27
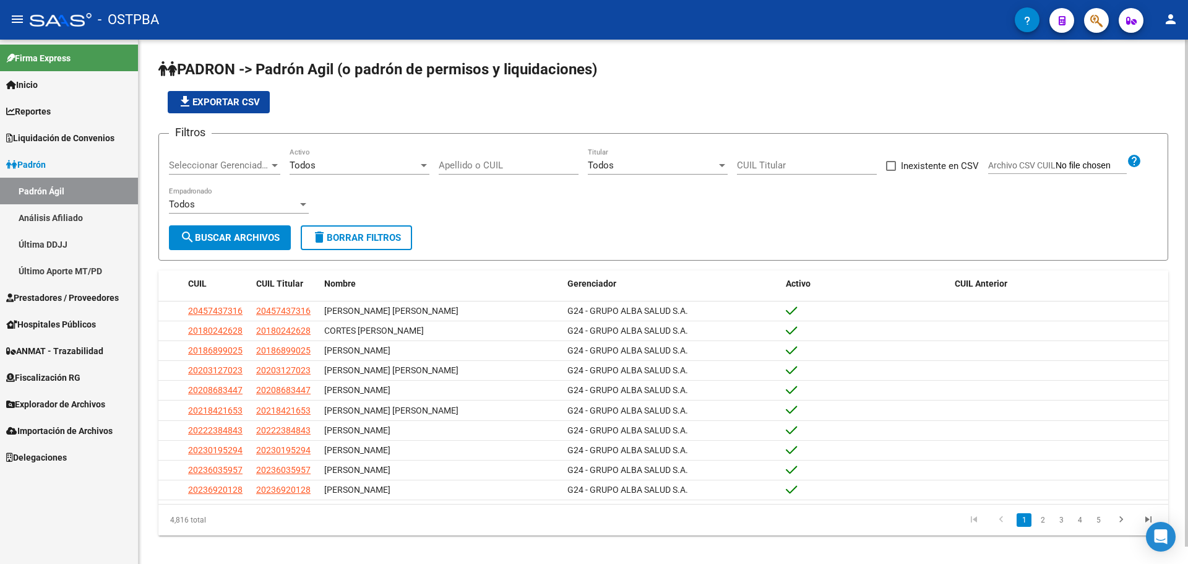
click at [473, 165] on input "Apellido o CUIL" at bounding box center [509, 165] width 140 height 11
paste input "38930782"
type input "38930782"
click at [202, 248] on button "search Buscar Archivos" at bounding box center [230, 237] width 122 height 25
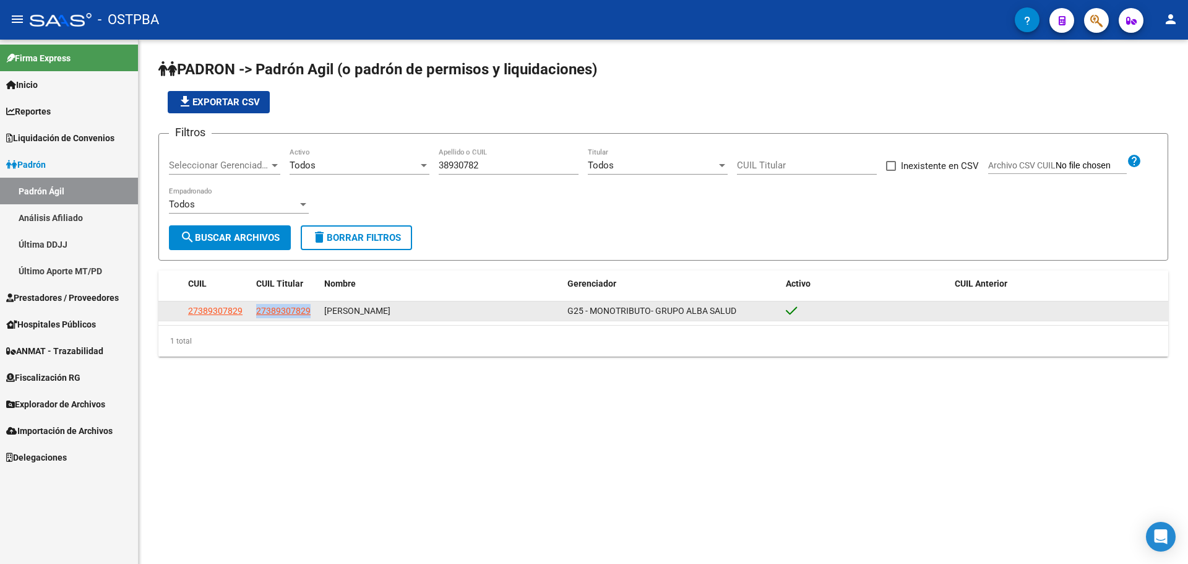
drag, startPoint x: 249, startPoint y: 311, endPoint x: 311, endPoint y: 311, distance: 61.3
click at [311, 311] on div "27389307829 27389307829 SORIA ROMINA GISELA G25 - MONOTRIBUTO- GRUPO ALBA SALUD" at bounding box center [663, 311] width 1010 height 20
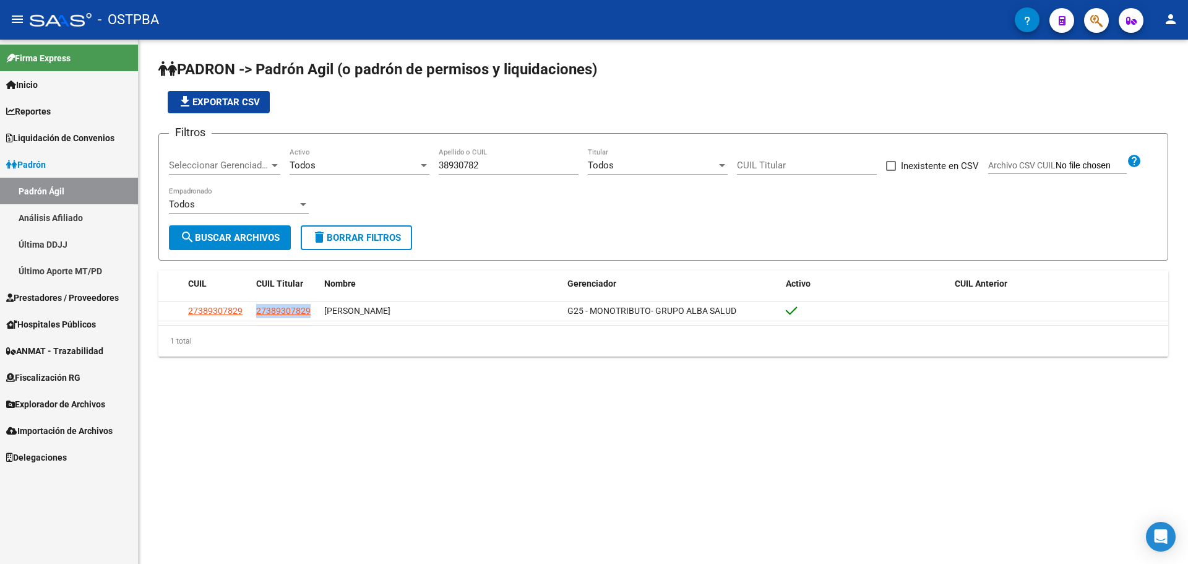
copy div "27389307829"
click at [79, 407] on span "Explorador de Archivos" at bounding box center [55, 404] width 99 height 14
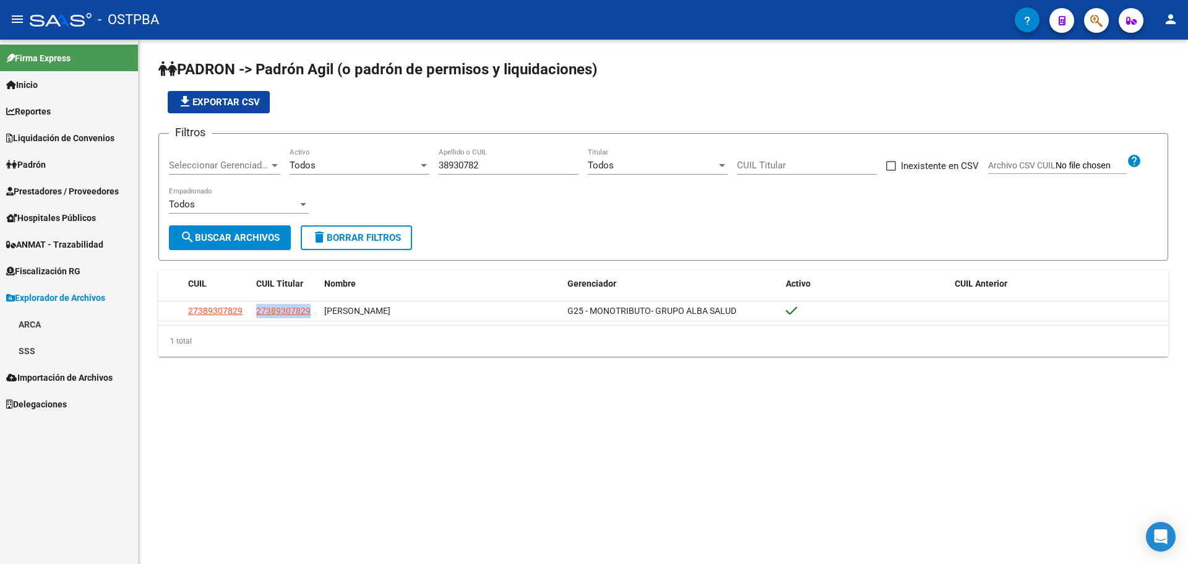
click at [56, 339] on link "SSS" at bounding box center [69, 350] width 138 height 27
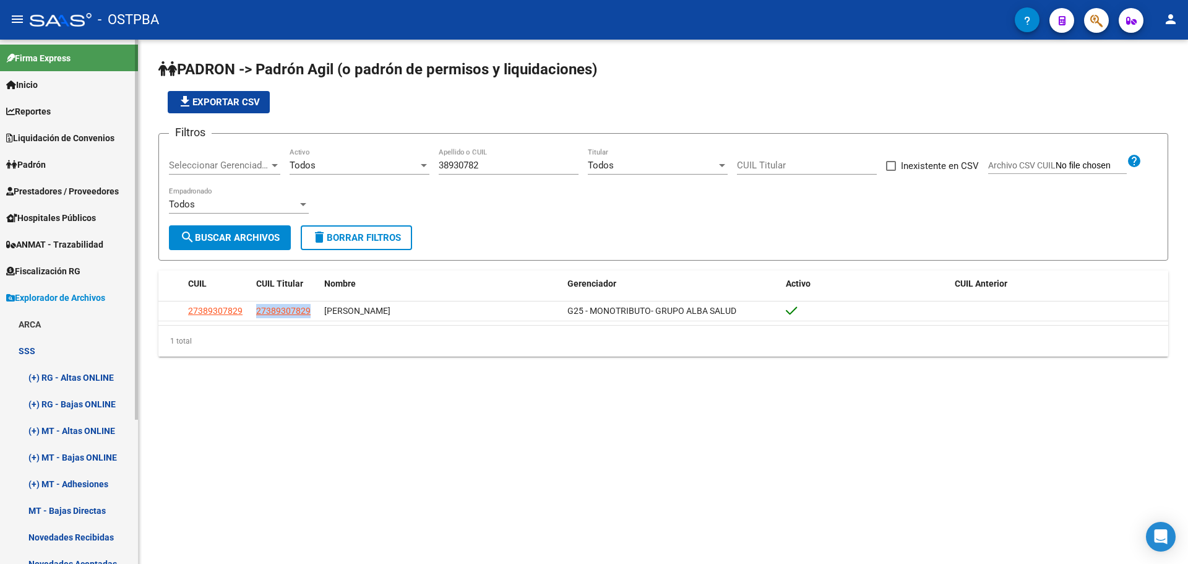
click at [66, 342] on link "SSS" at bounding box center [69, 350] width 138 height 27
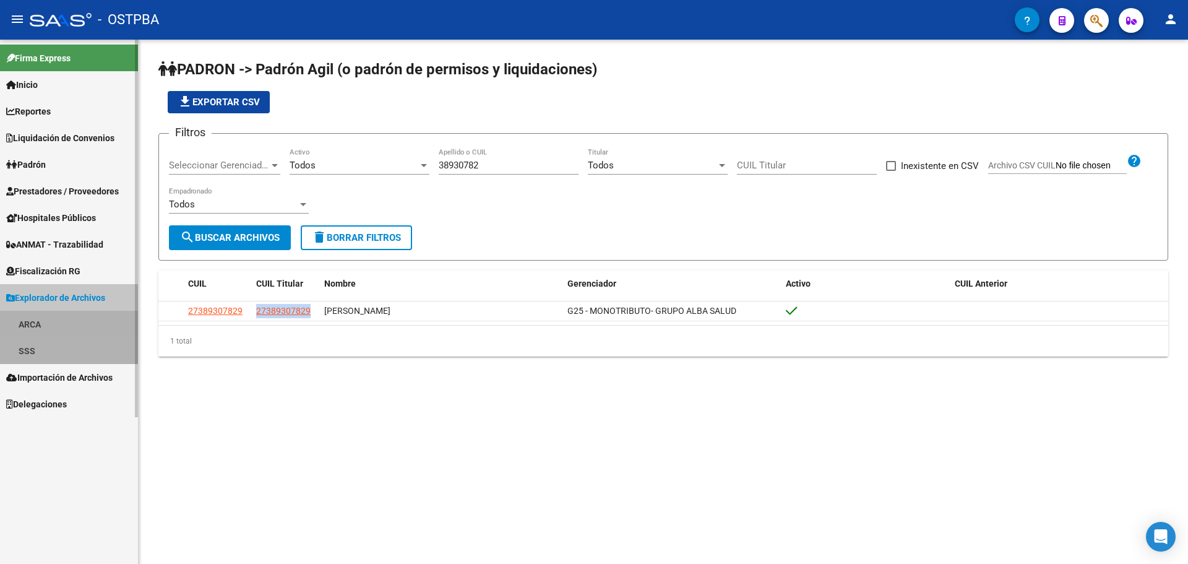
click at [66, 321] on link "ARCA" at bounding box center [69, 324] width 138 height 27
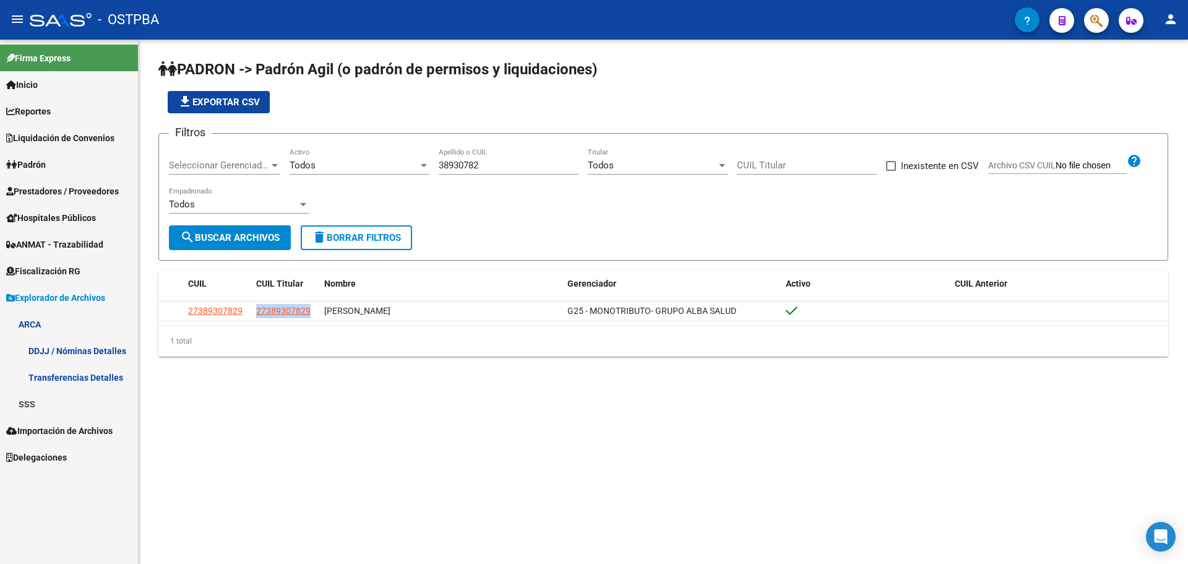
click at [81, 368] on link "Transferencias Detalles" at bounding box center [69, 377] width 138 height 27
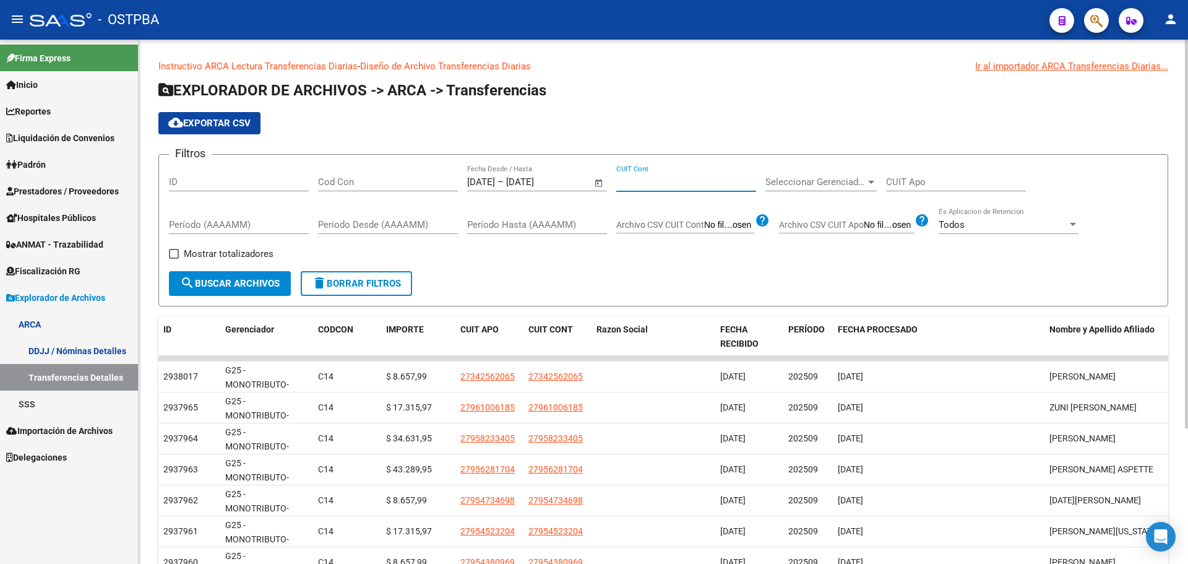
click at [637, 182] on input "CUIT Cont" at bounding box center [686, 181] width 140 height 11
click at [901, 184] on input "CUIT Apo" at bounding box center [956, 181] width 140 height 11
paste input "27-38930782-9"
type input "27-38930782-9"
click at [187, 277] on mat-icon "search" at bounding box center [187, 282] width 15 height 15
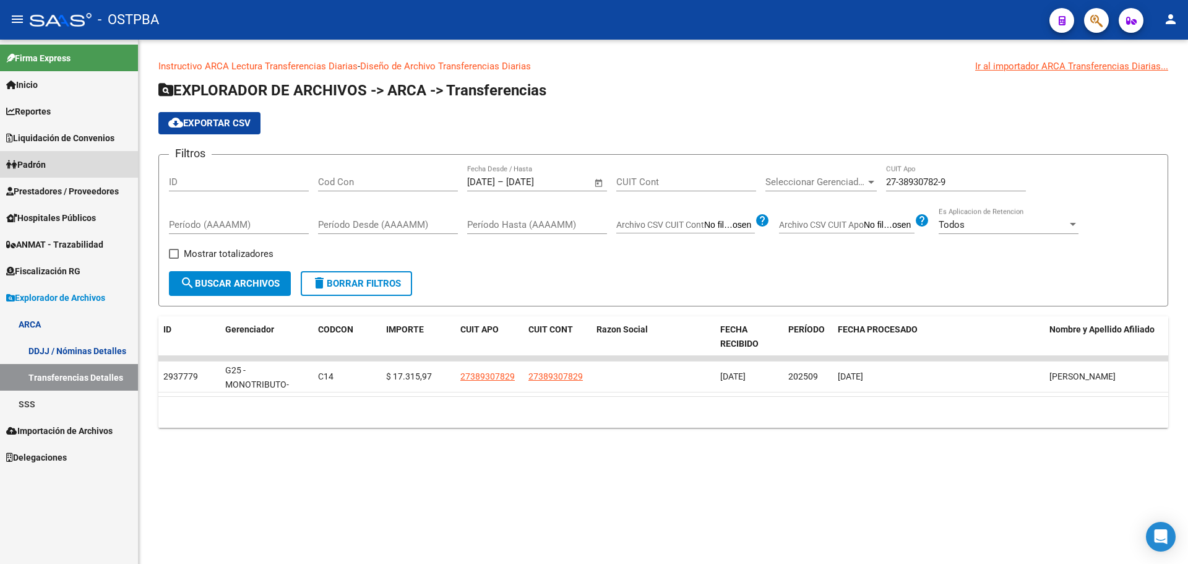
click at [85, 171] on link "Padrón" at bounding box center [69, 164] width 138 height 27
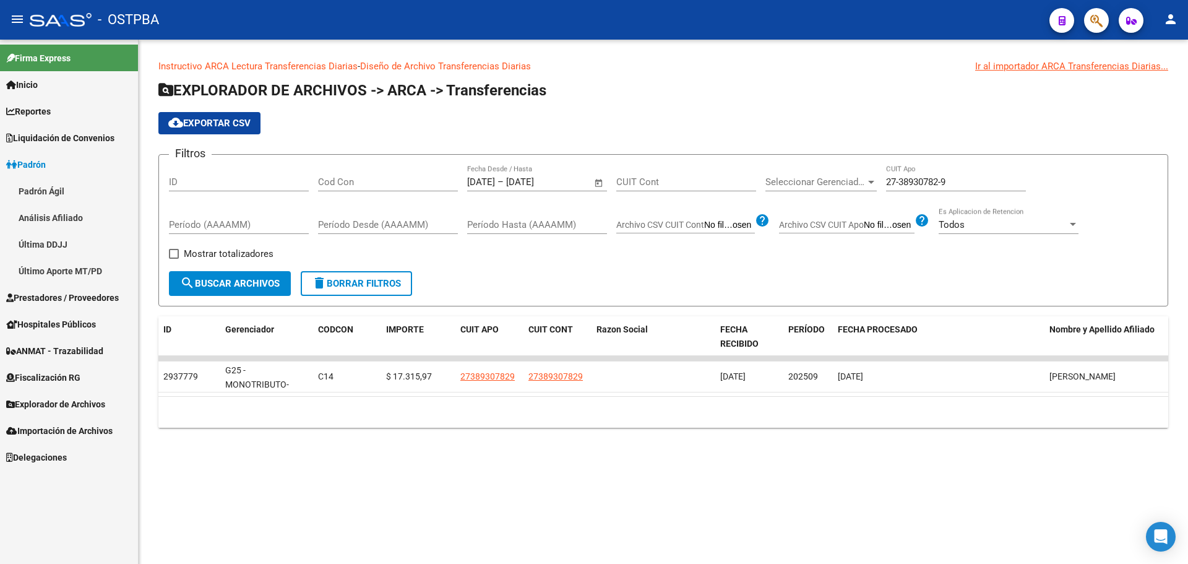
click at [72, 193] on link "Padrón Ágil" at bounding box center [69, 191] width 138 height 27
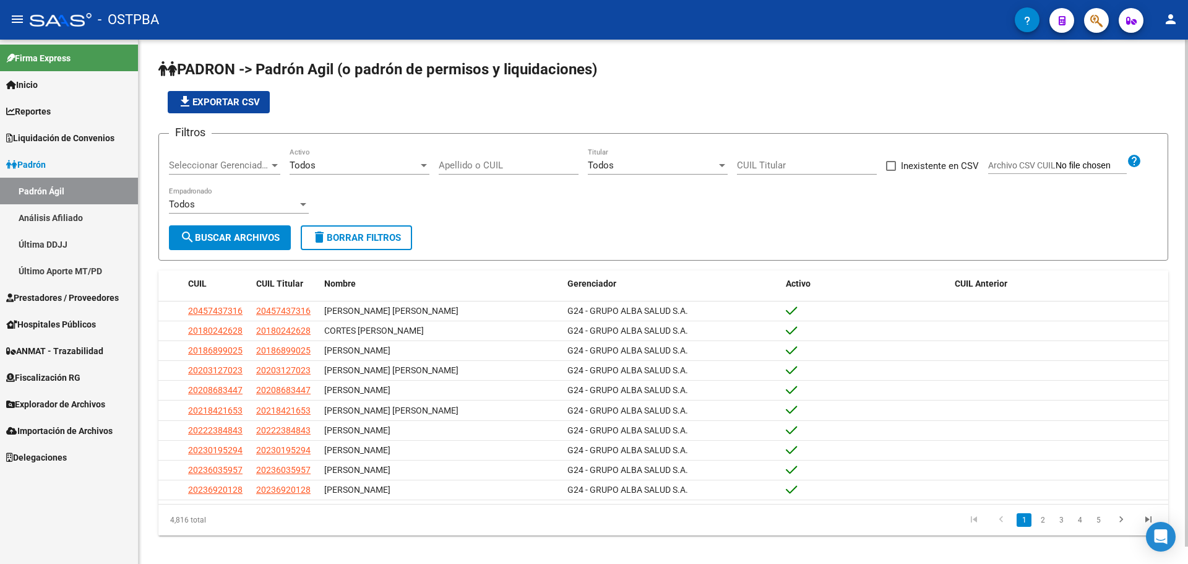
click at [528, 171] on div "Apellido o CUIL" at bounding box center [509, 161] width 140 height 27
paste input "38930782"
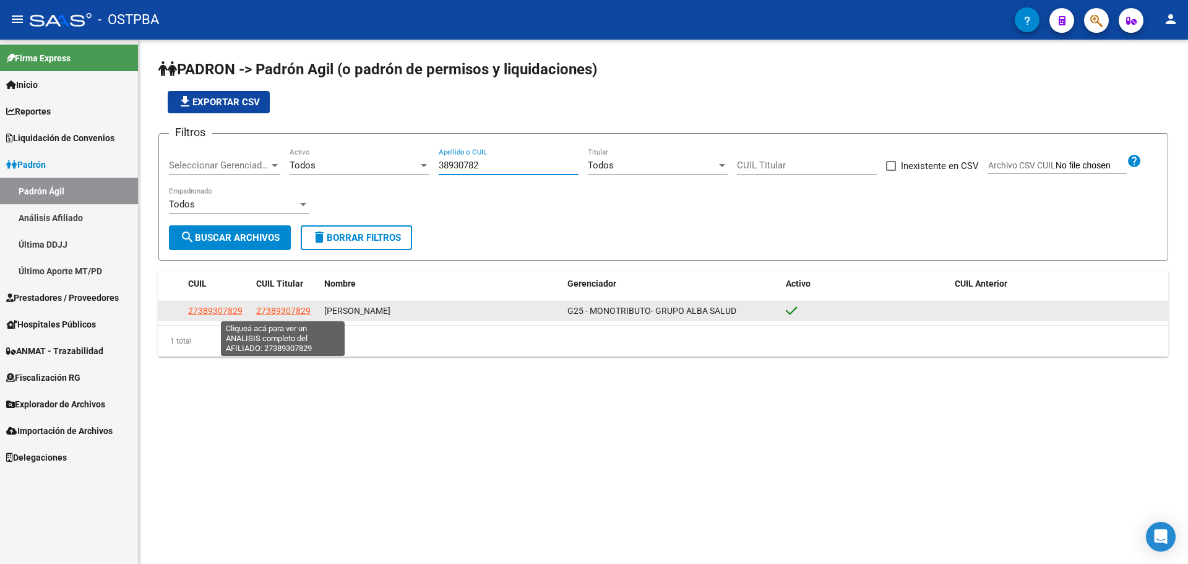
type input "38930782"
click at [301, 309] on span "27389307829" at bounding box center [283, 311] width 54 height 10
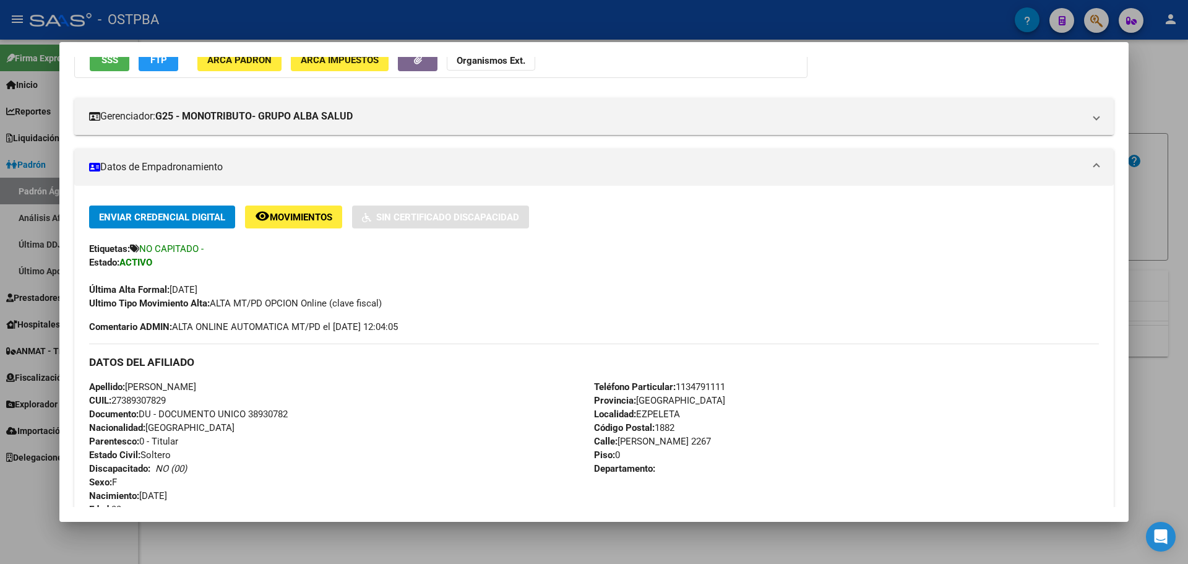
scroll to position [309, 0]
